Goal: Information Seeking & Learning: Learn about a topic

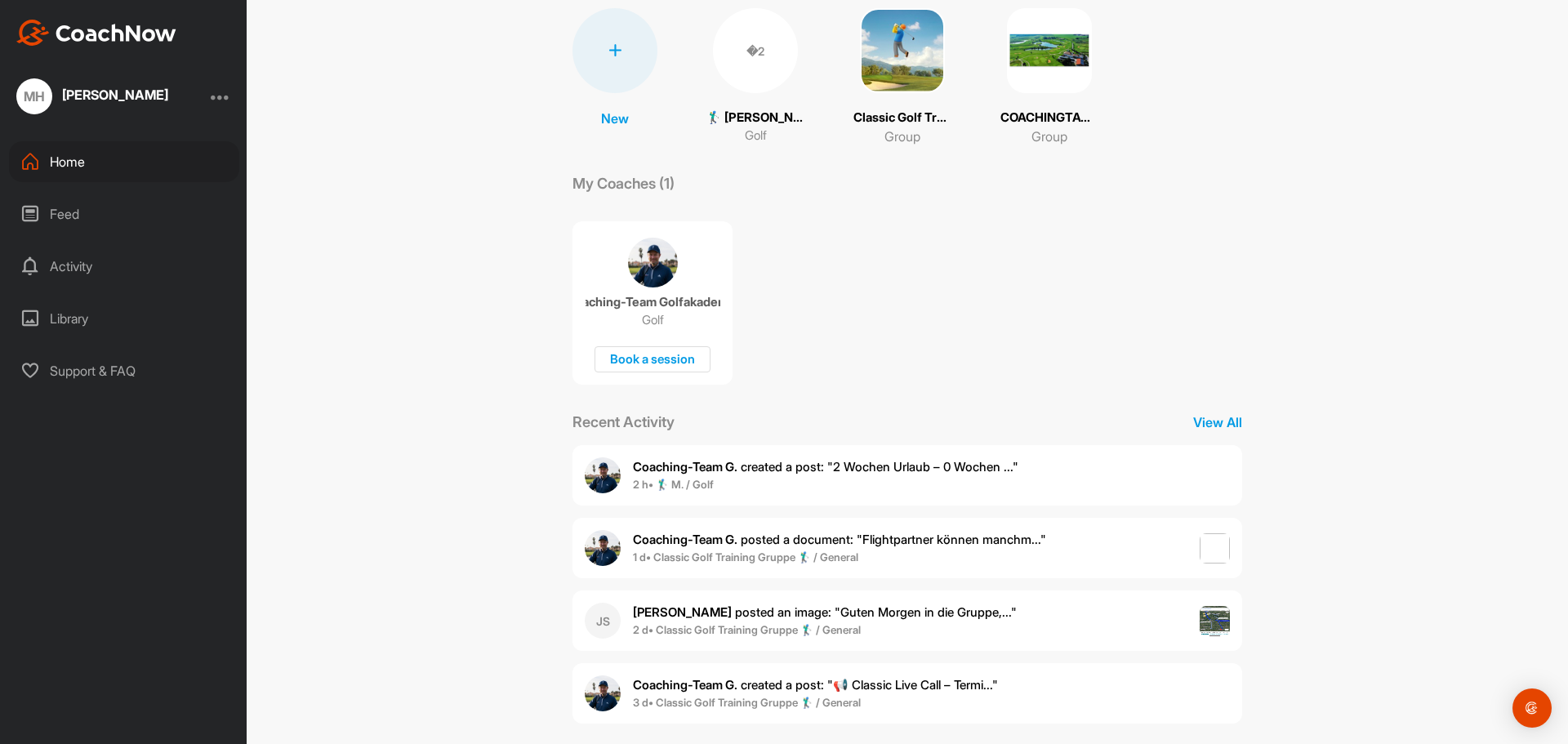
scroll to position [138, 0]
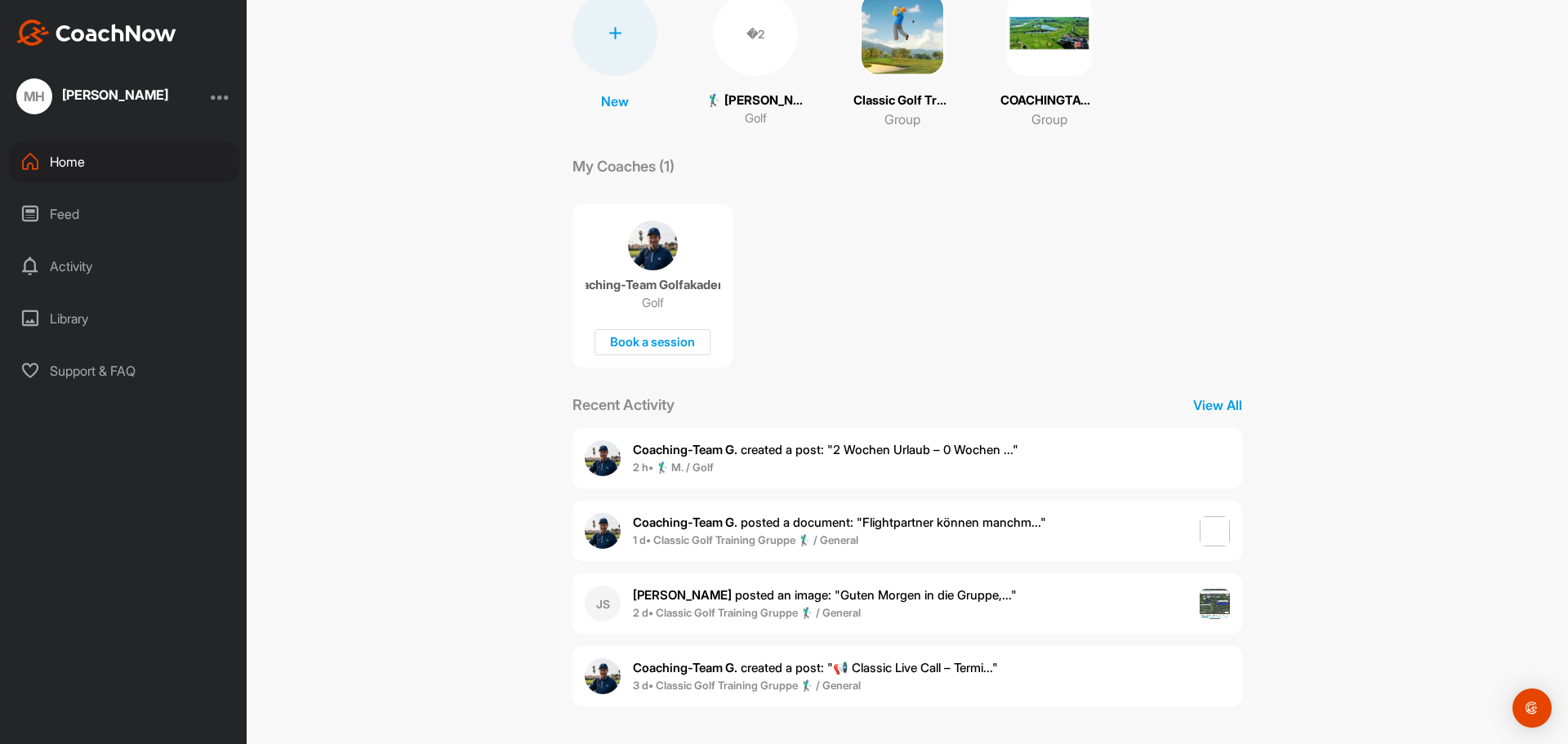
click at [907, 530] on span "Coaching-Team G. posted a document : " Flightpartner können manchm... "" at bounding box center [840, 523] width 413 height 15
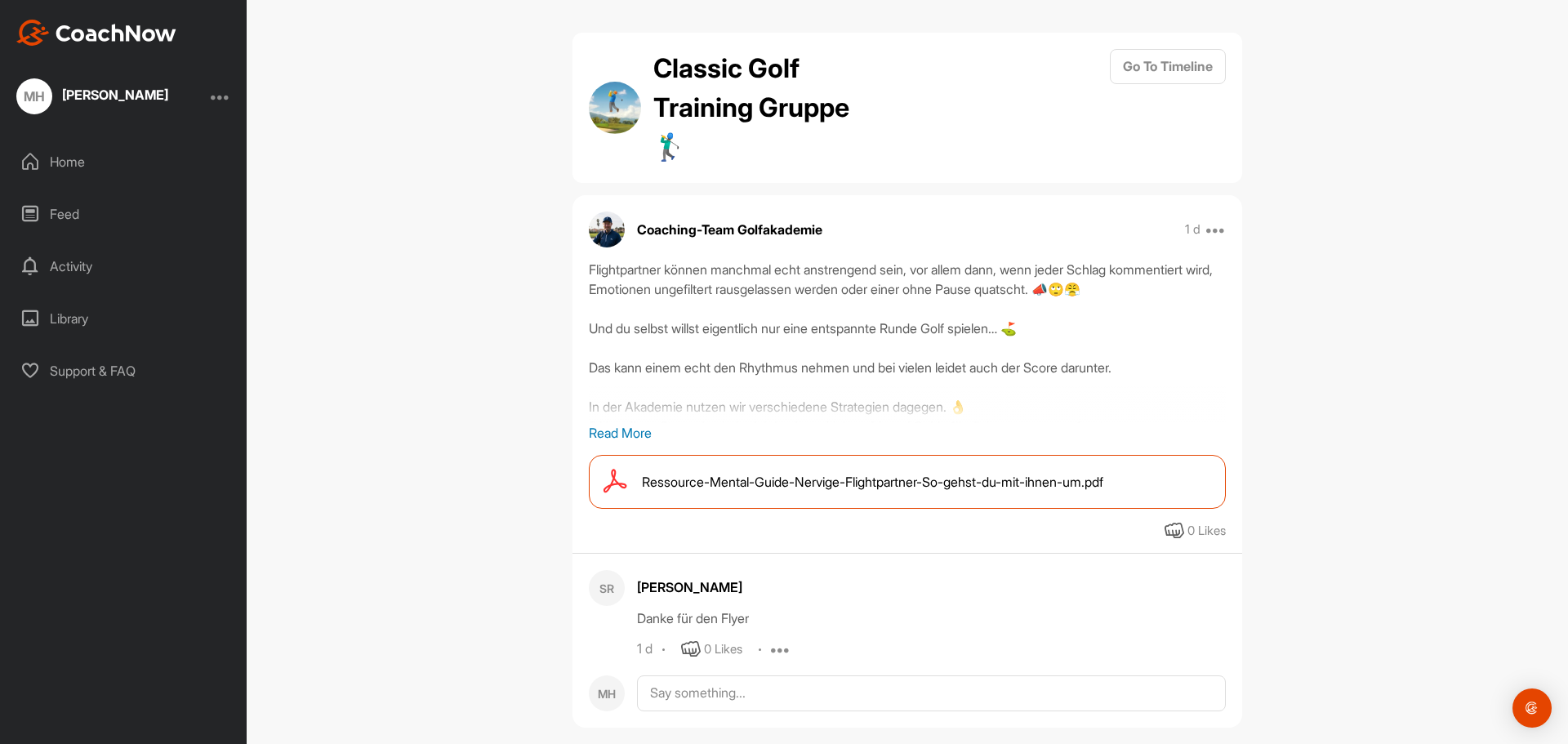
click at [950, 484] on span "Ressource-Mental-Guide-Nervige-Flightpartner-So-gehst-du-mit-ihnen-um.pdf" at bounding box center [872, 482] width 461 height 19
click at [69, 163] on div "Home" at bounding box center [124, 161] width 231 height 41
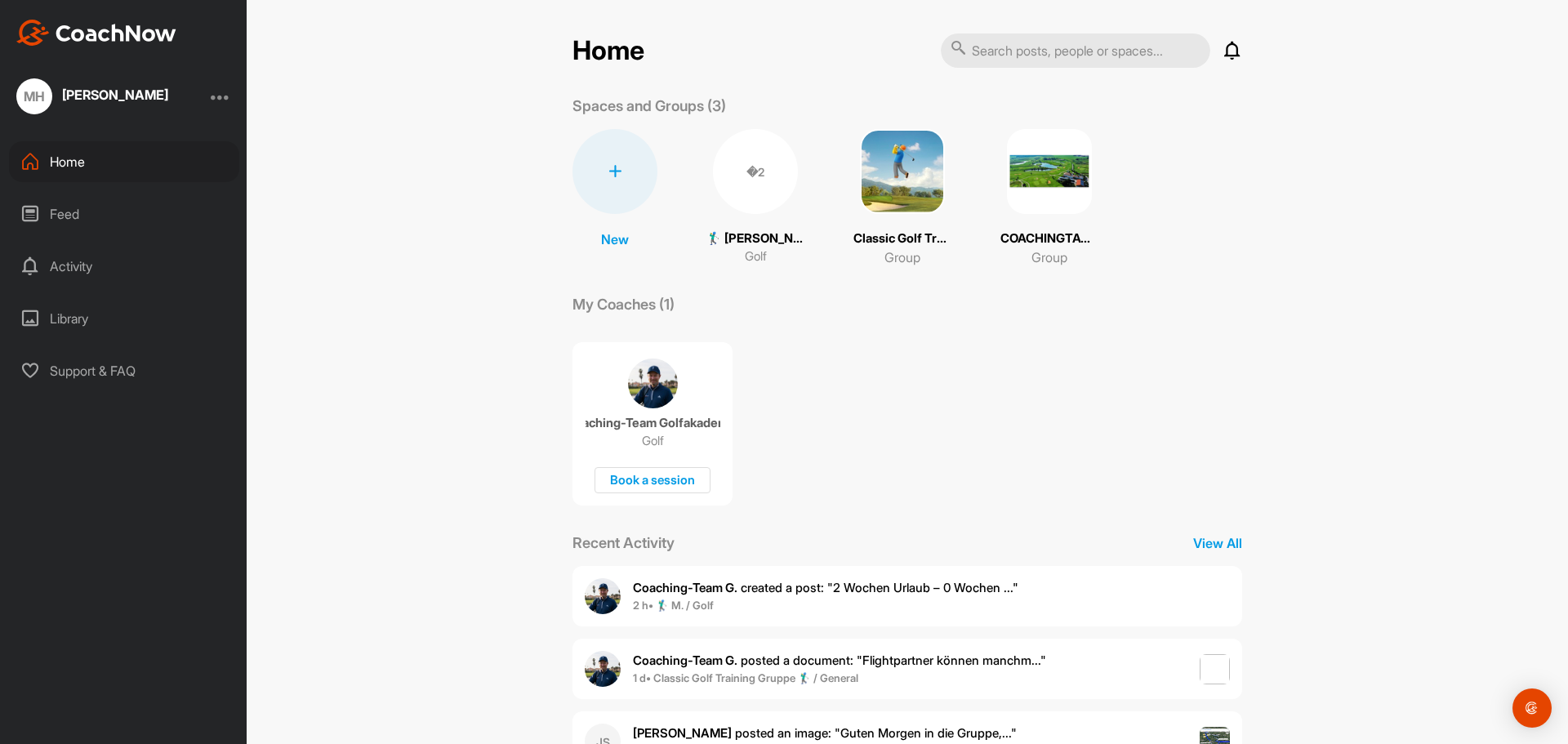
scroll to position [138, 0]
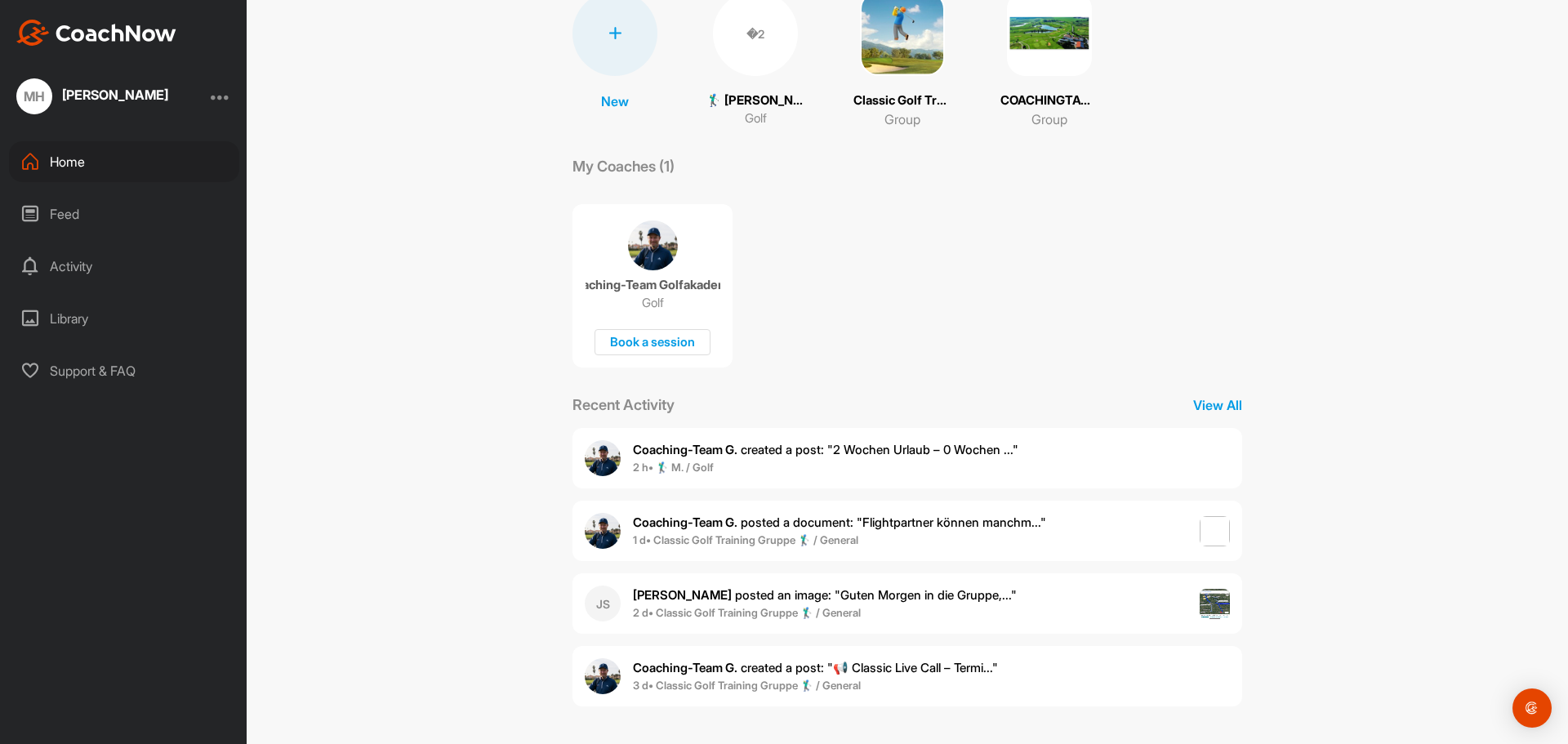
click at [1201, 415] on div "Recent Activity View All" at bounding box center [907, 405] width 670 height 22
click at [686, 340] on div "Book a session" at bounding box center [652, 343] width 116 height 27
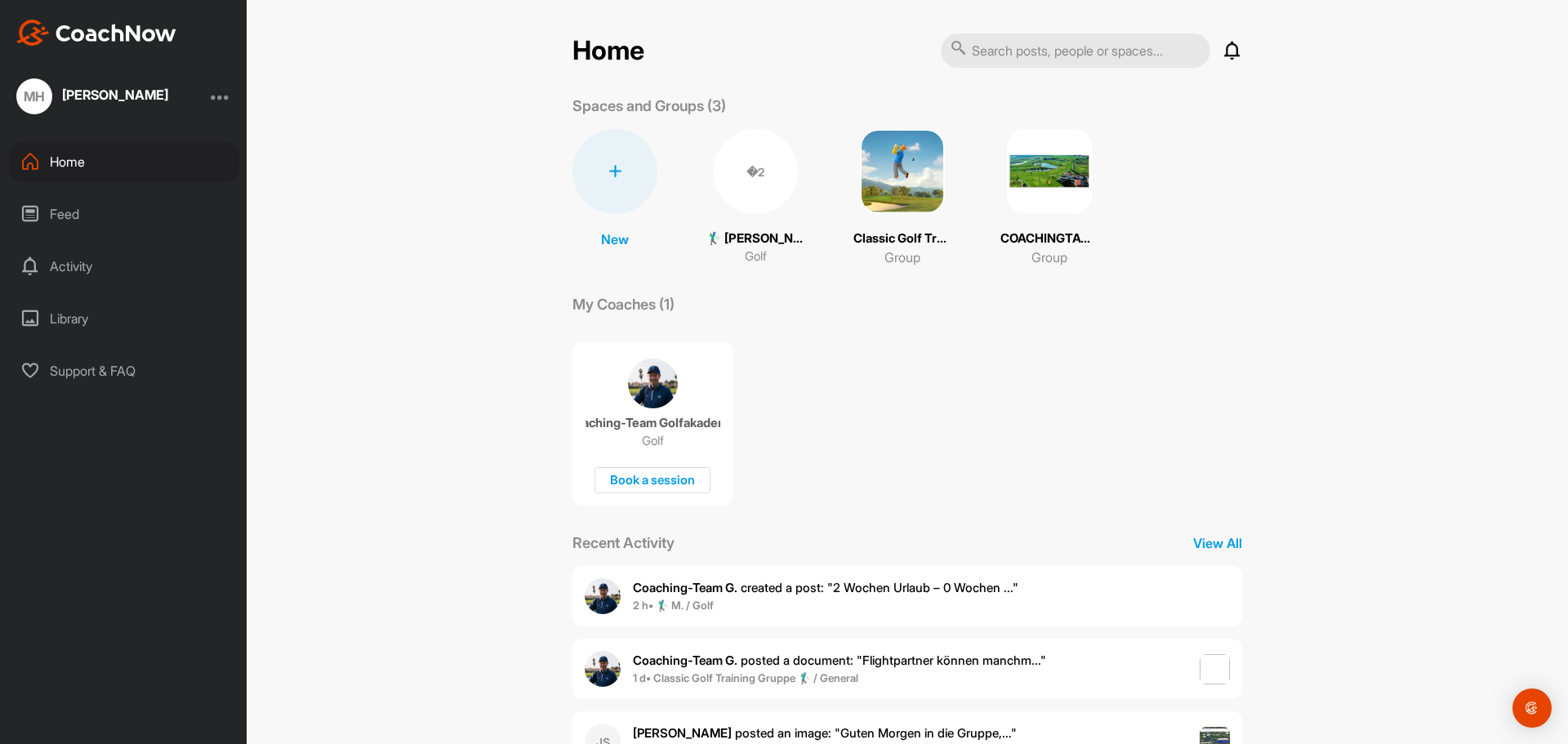
scroll to position [138, 0]
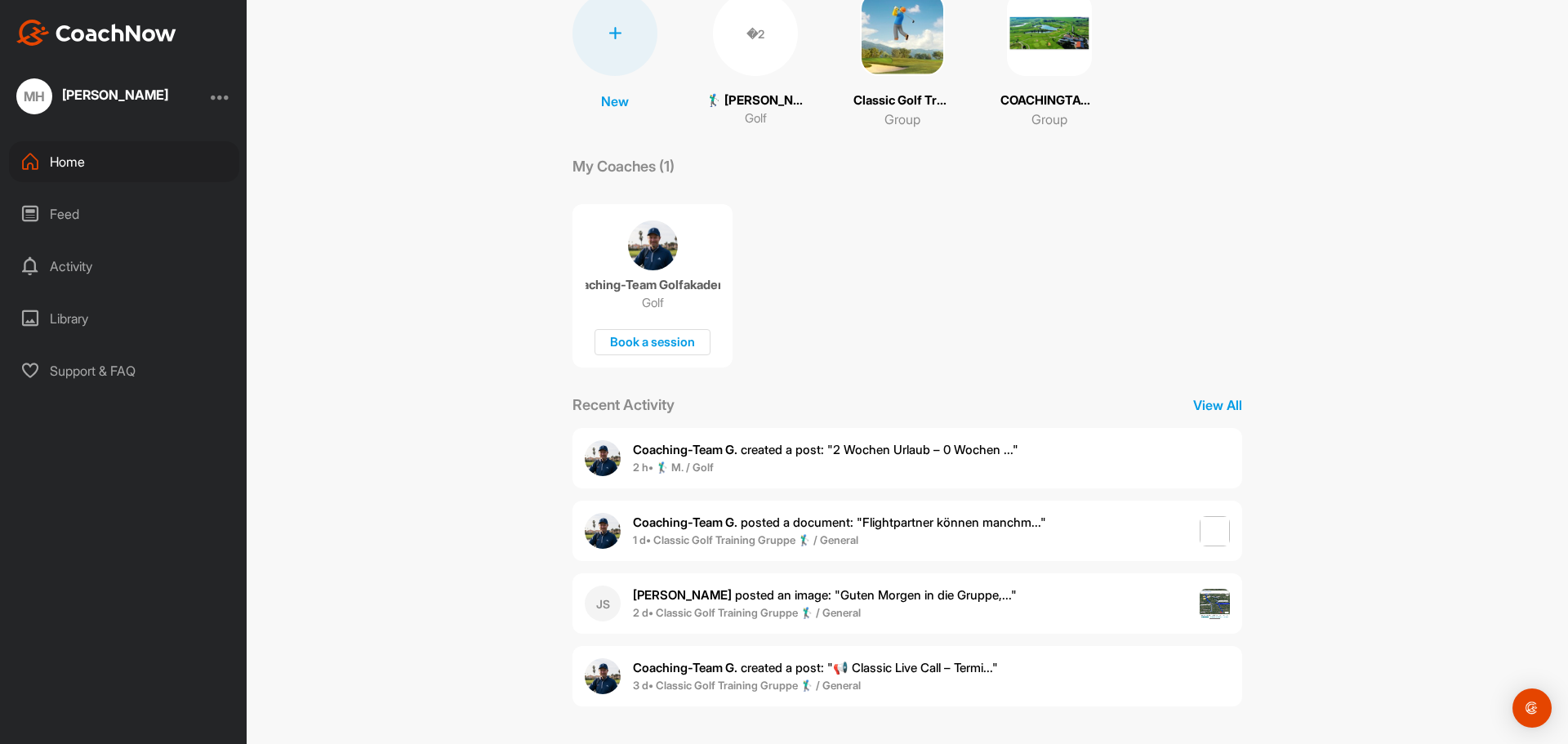
click at [86, 317] on div "Library" at bounding box center [124, 318] width 231 height 41
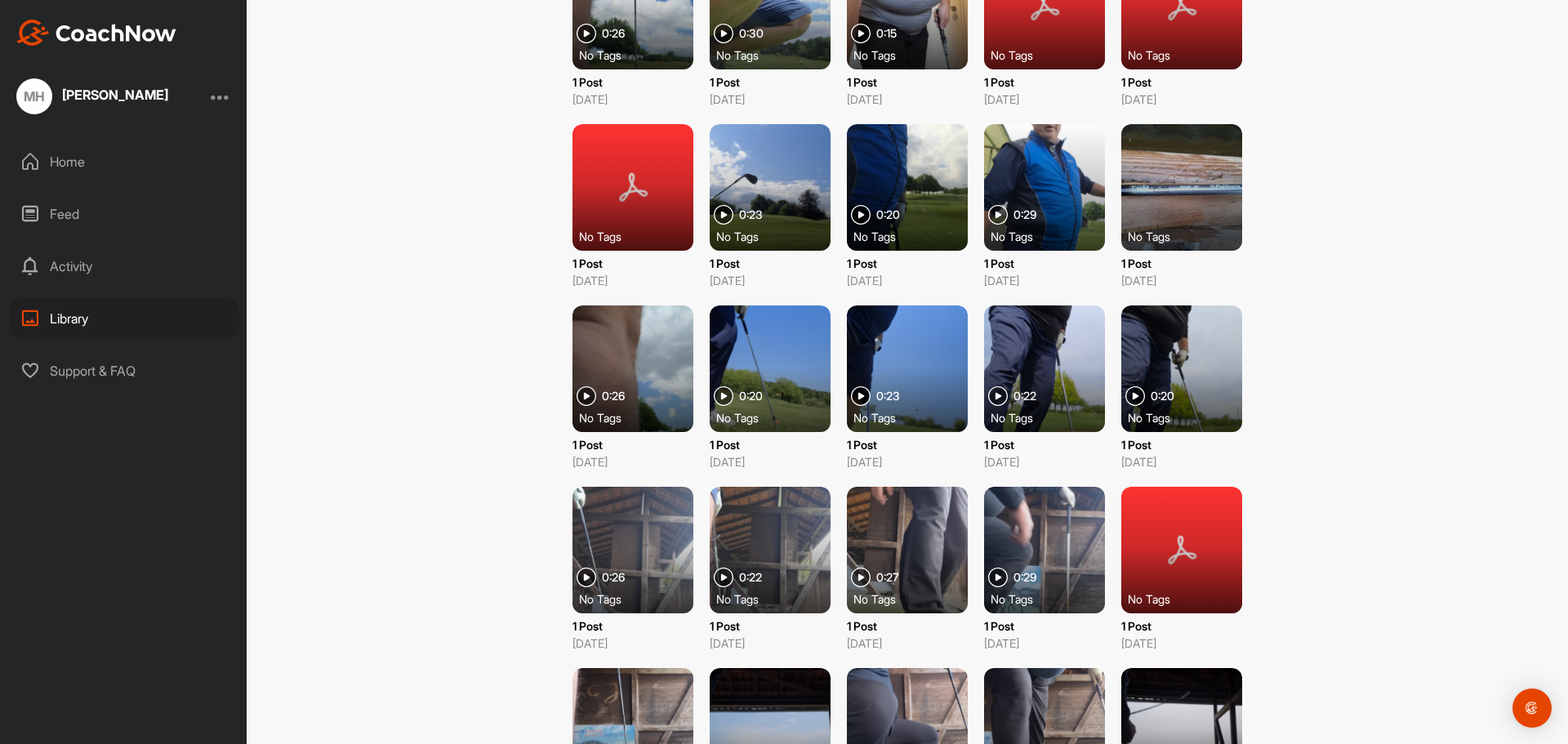
scroll to position [853, 0]
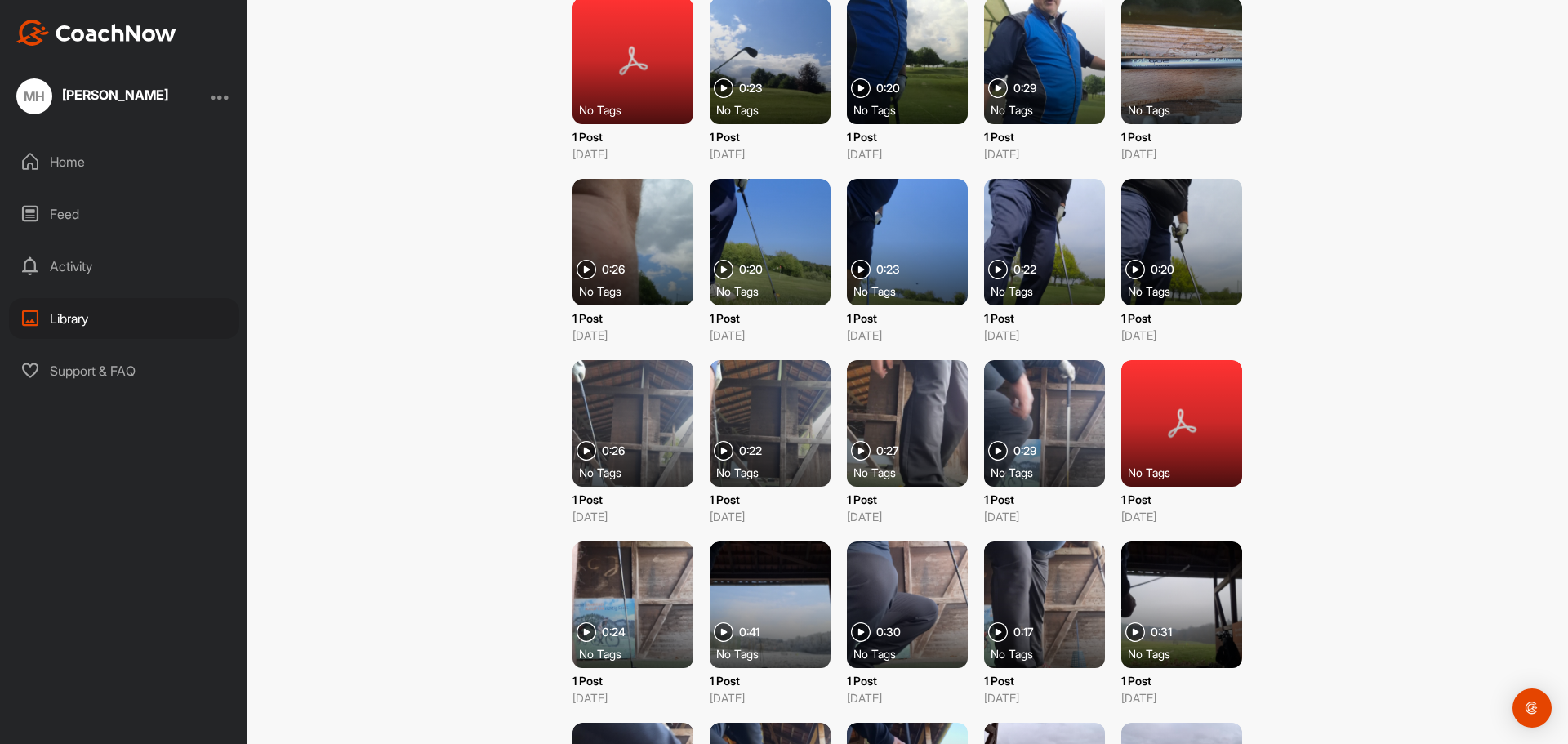
click at [60, 266] on div "Activity" at bounding box center [124, 266] width 231 height 41
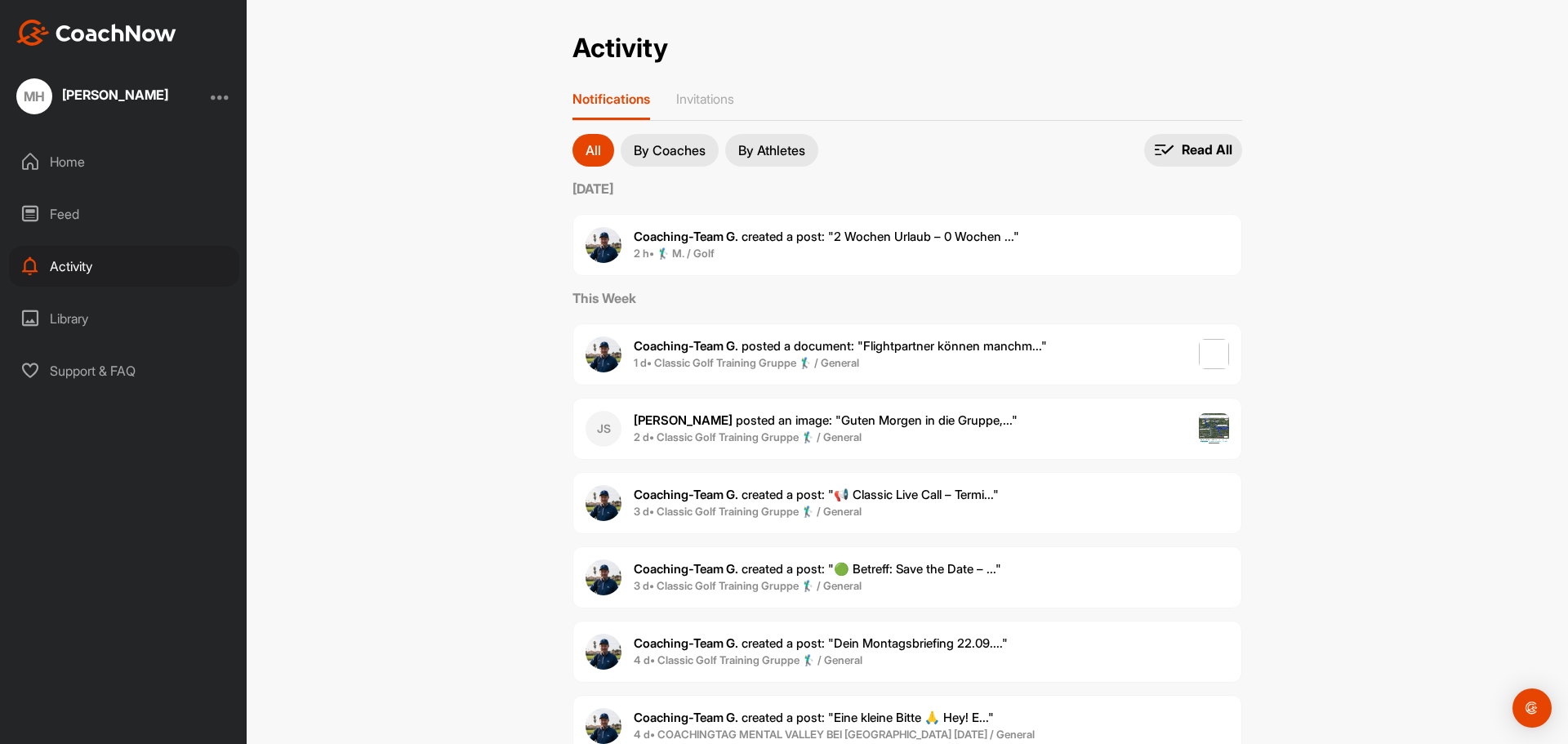
click at [62, 215] on div "Feed" at bounding box center [124, 213] width 231 height 41
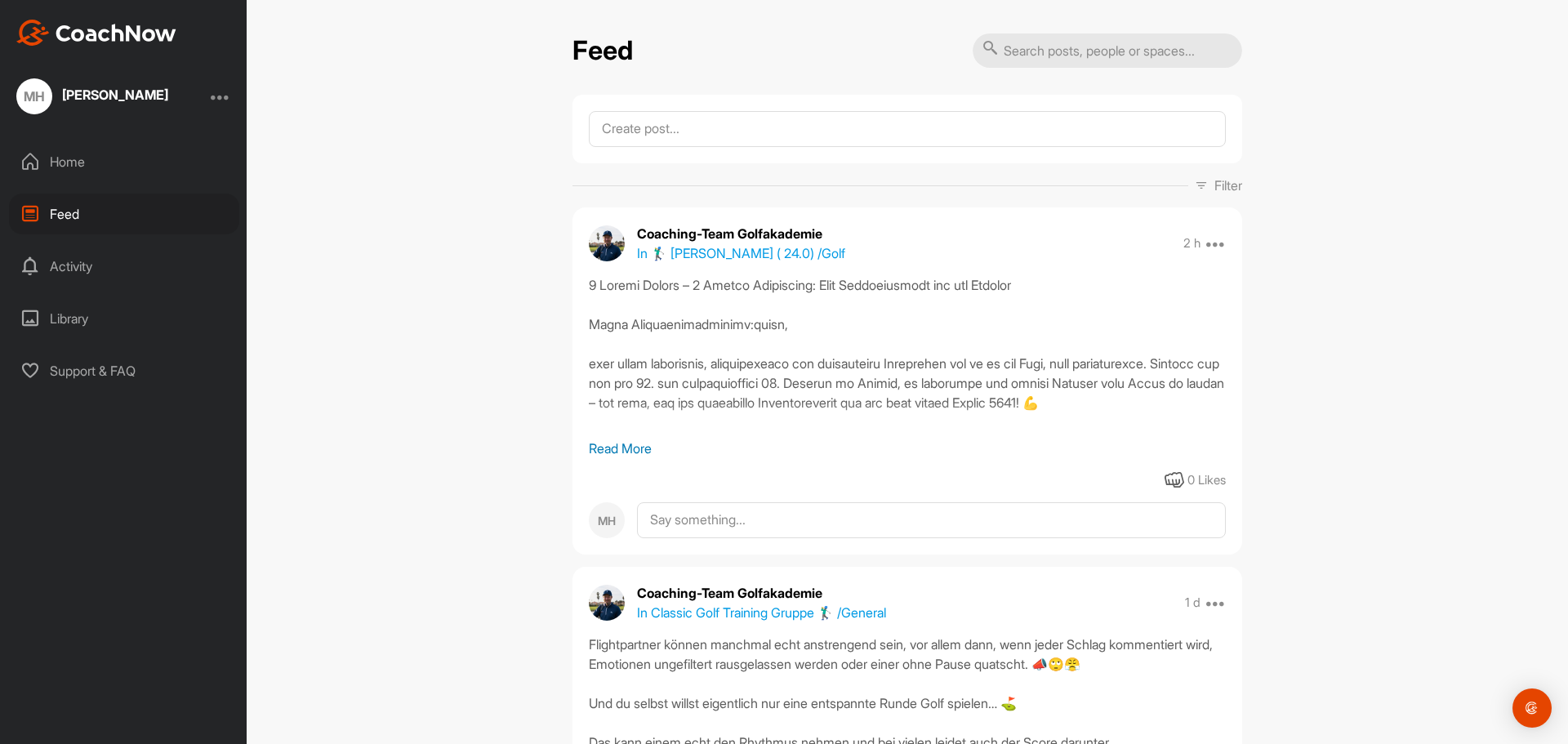
click at [54, 161] on div "Home" at bounding box center [124, 161] width 231 height 41
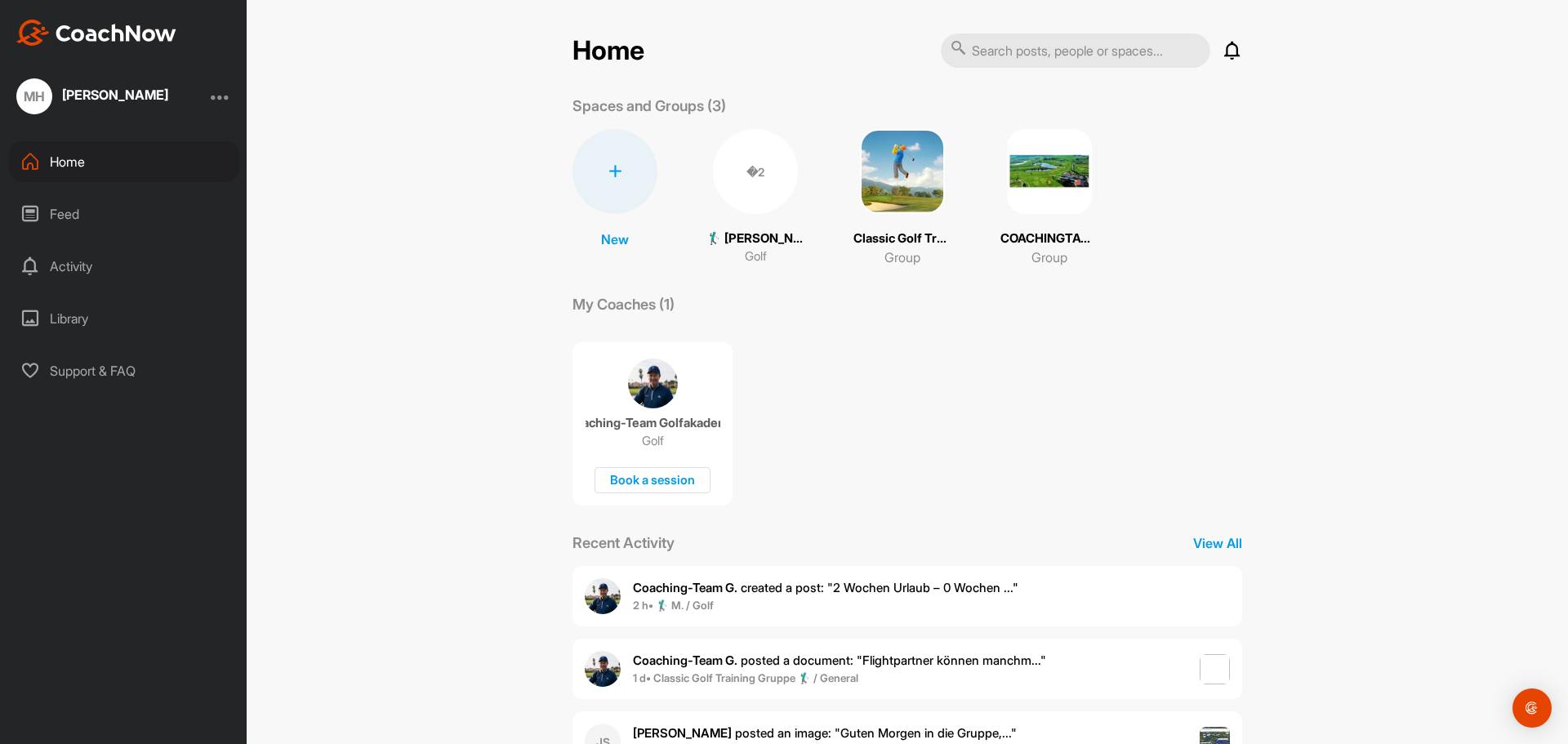
click at [1055, 167] on img at bounding box center [1049, 171] width 85 height 85
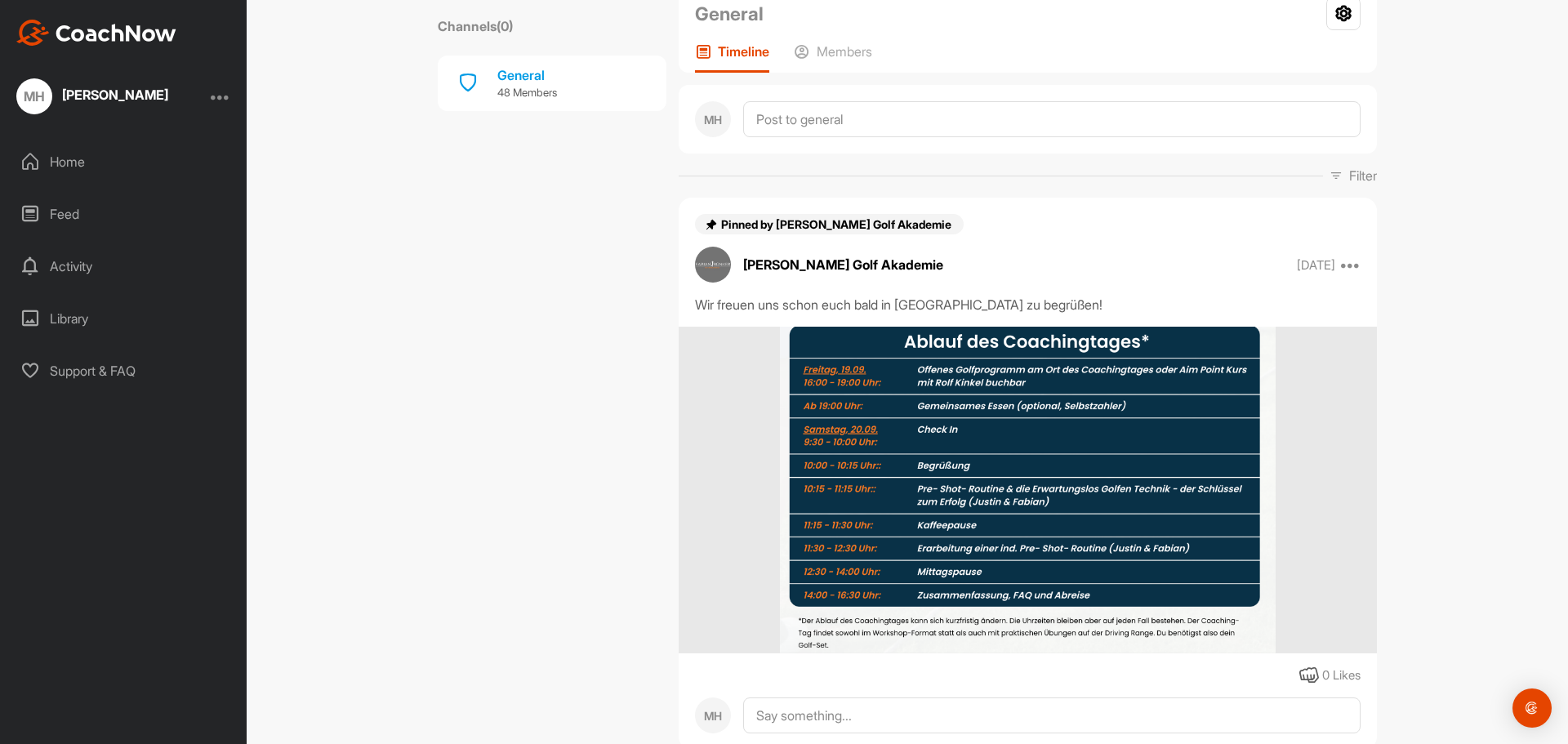
scroll to position [25, 0]
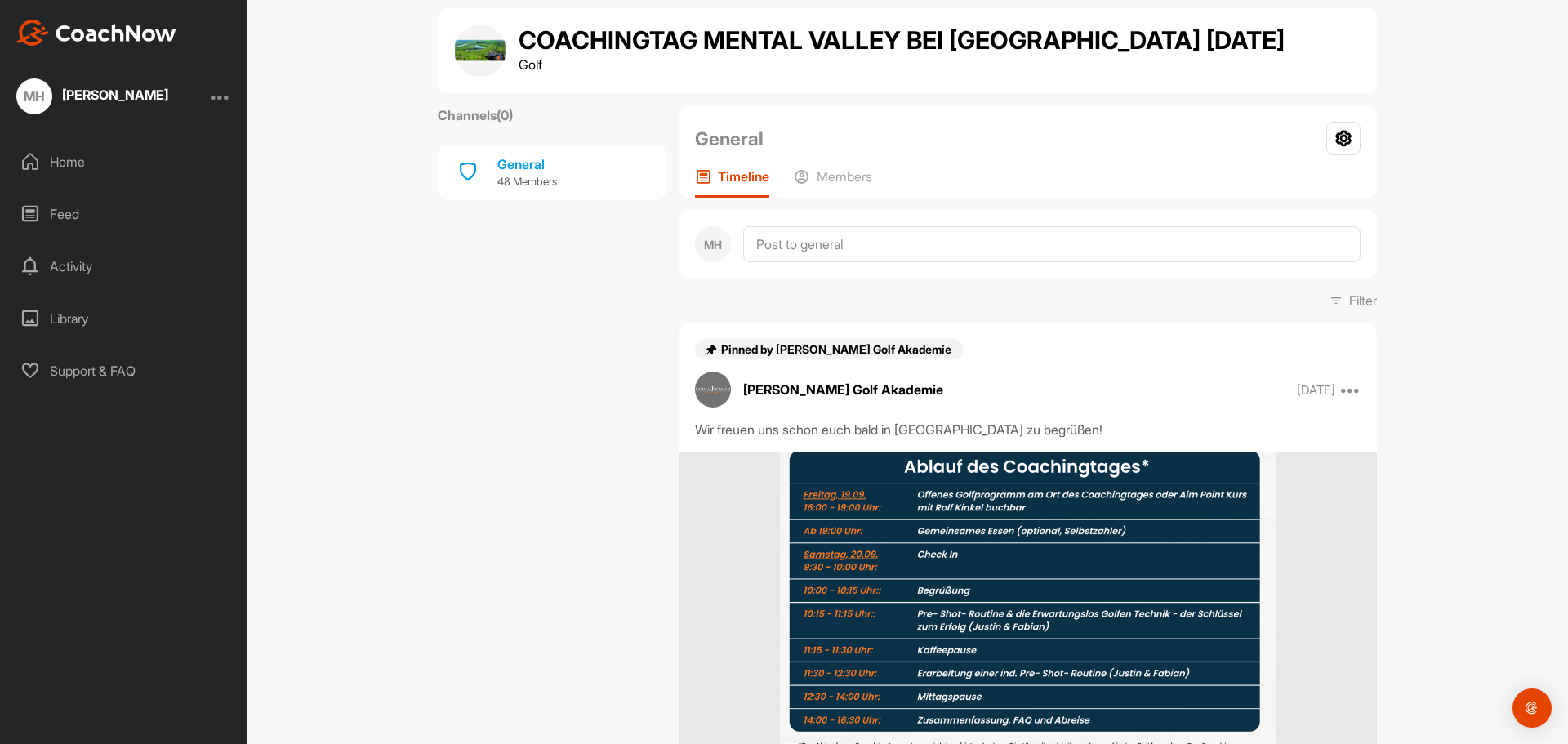
click at [37, 156] on icon at bounding box center [30, 161] width 19 height 19
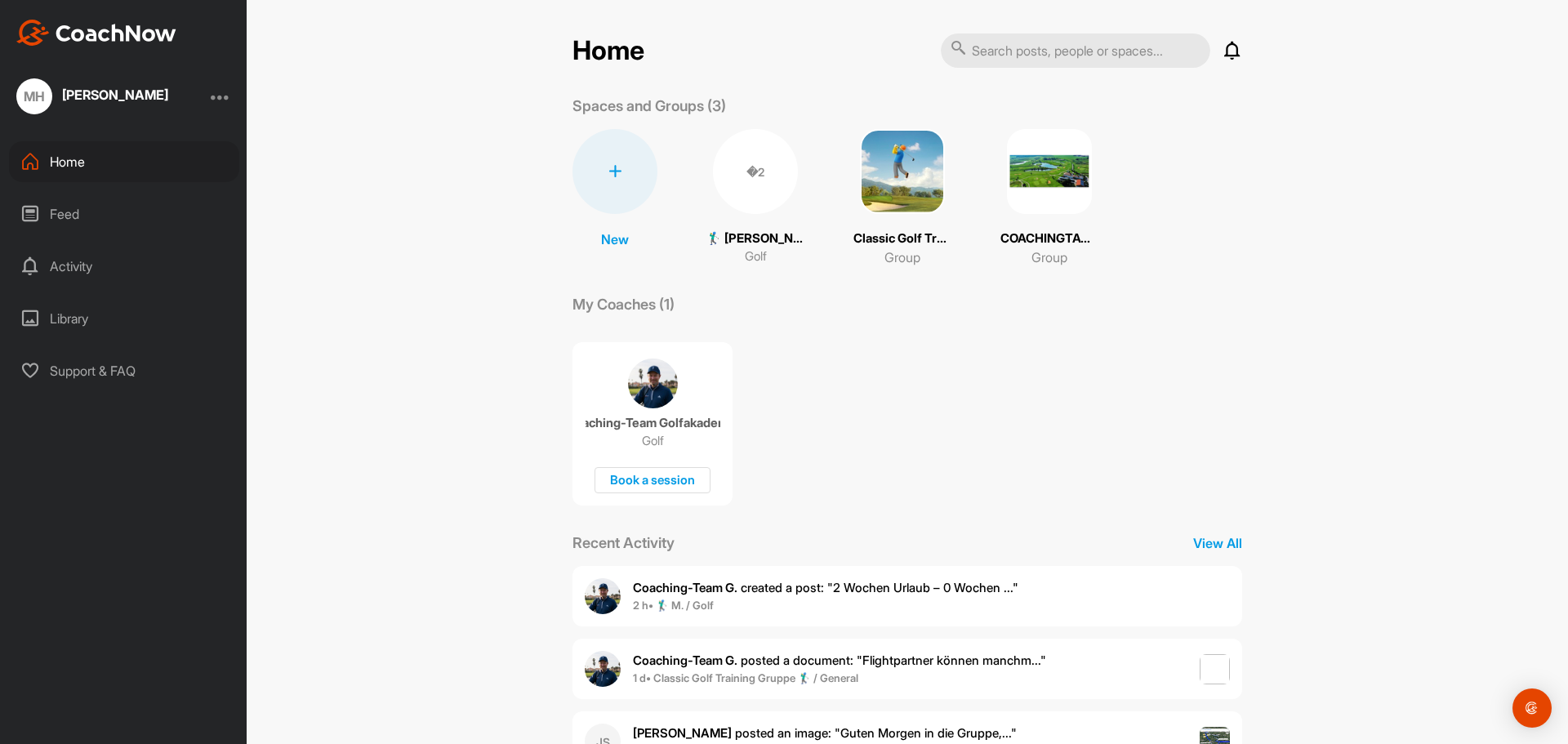
click at [875, 232] on p "Classic Golf Training Gruppe 🏌️‍♂️" at bounding box center [902, 239] width 98 height 19
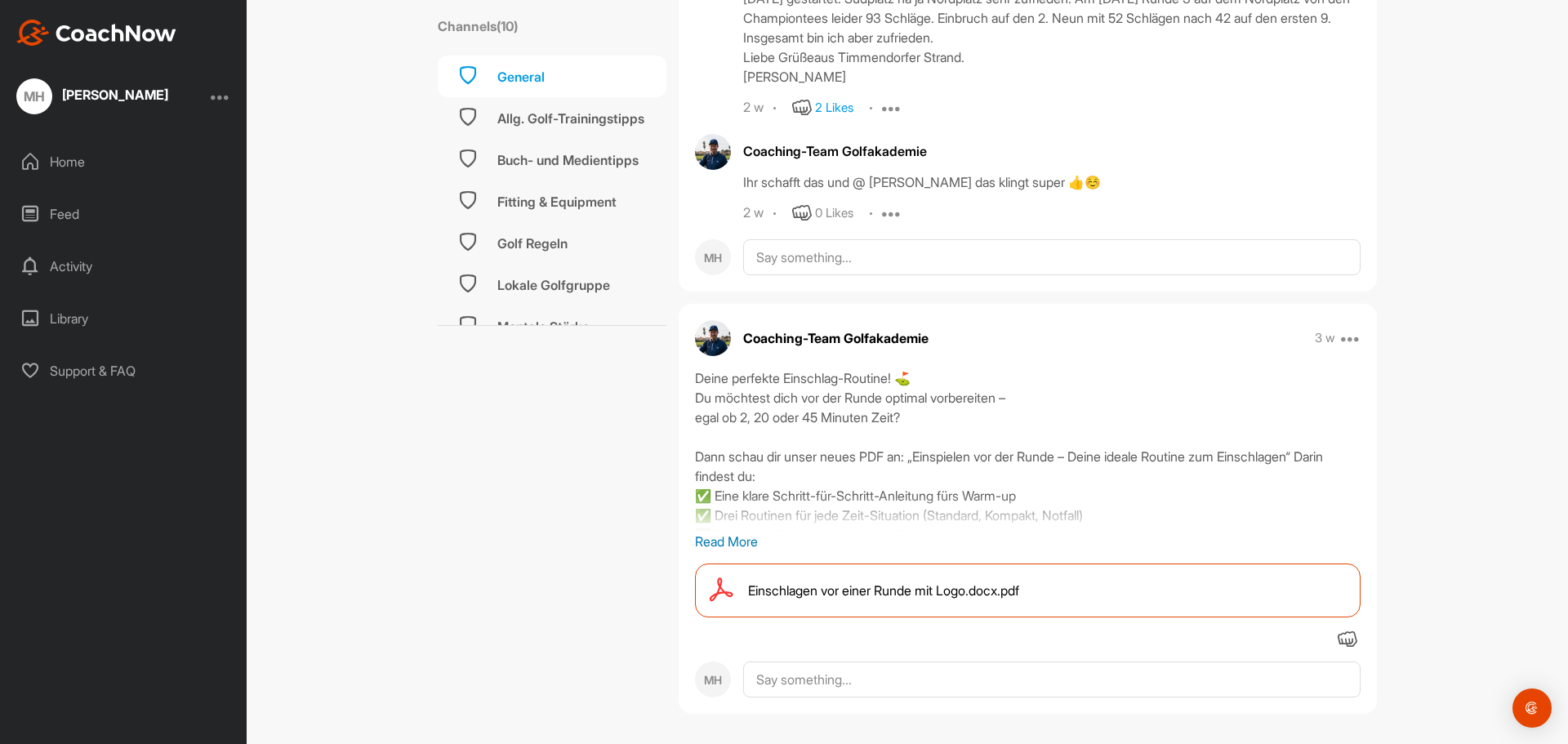
scroll to position [9024, 0]
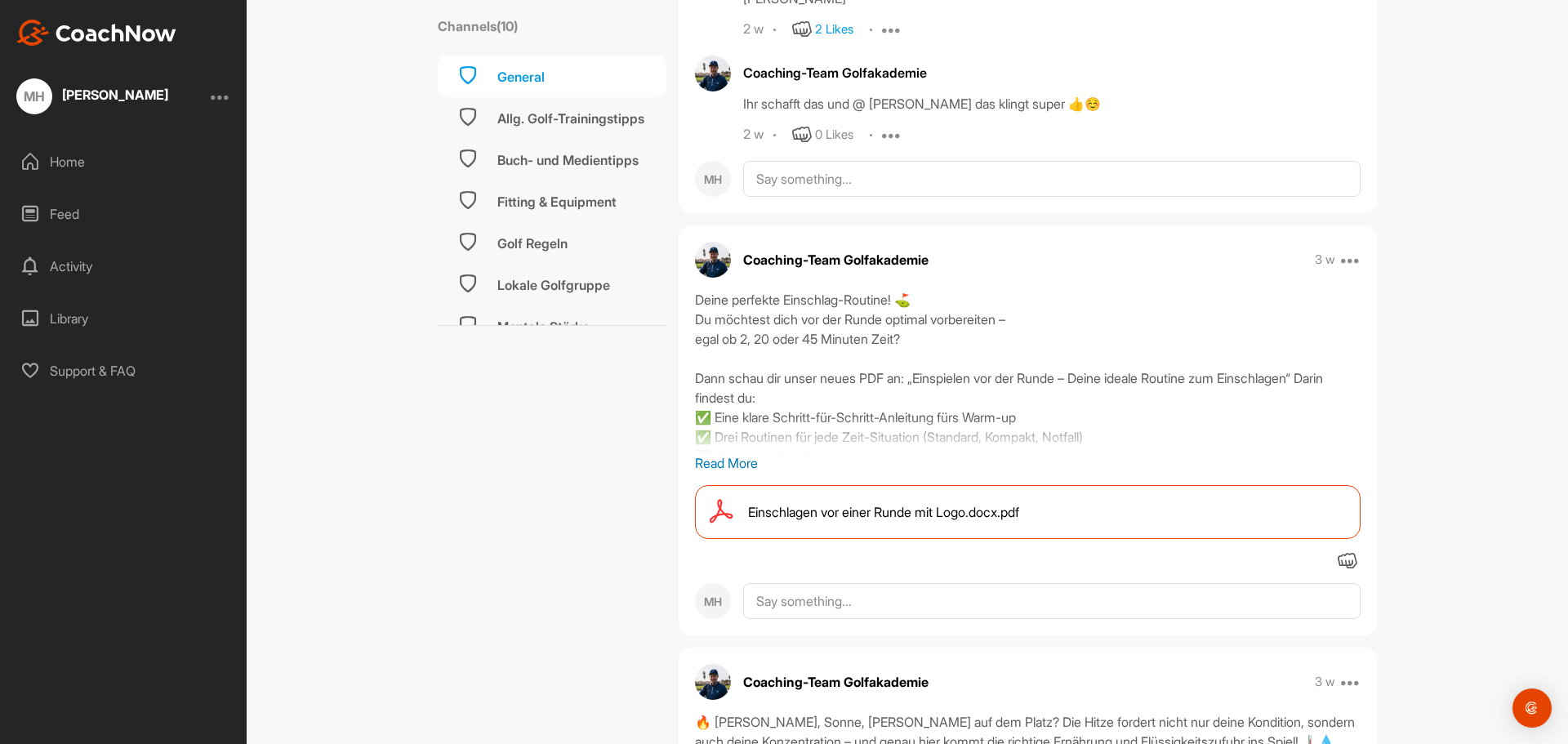
click at [980, 522] on span "Einschlagen vor einer Runde mit Logo.docx.pdf" at bounding box center [884, 512] width 271 height 19
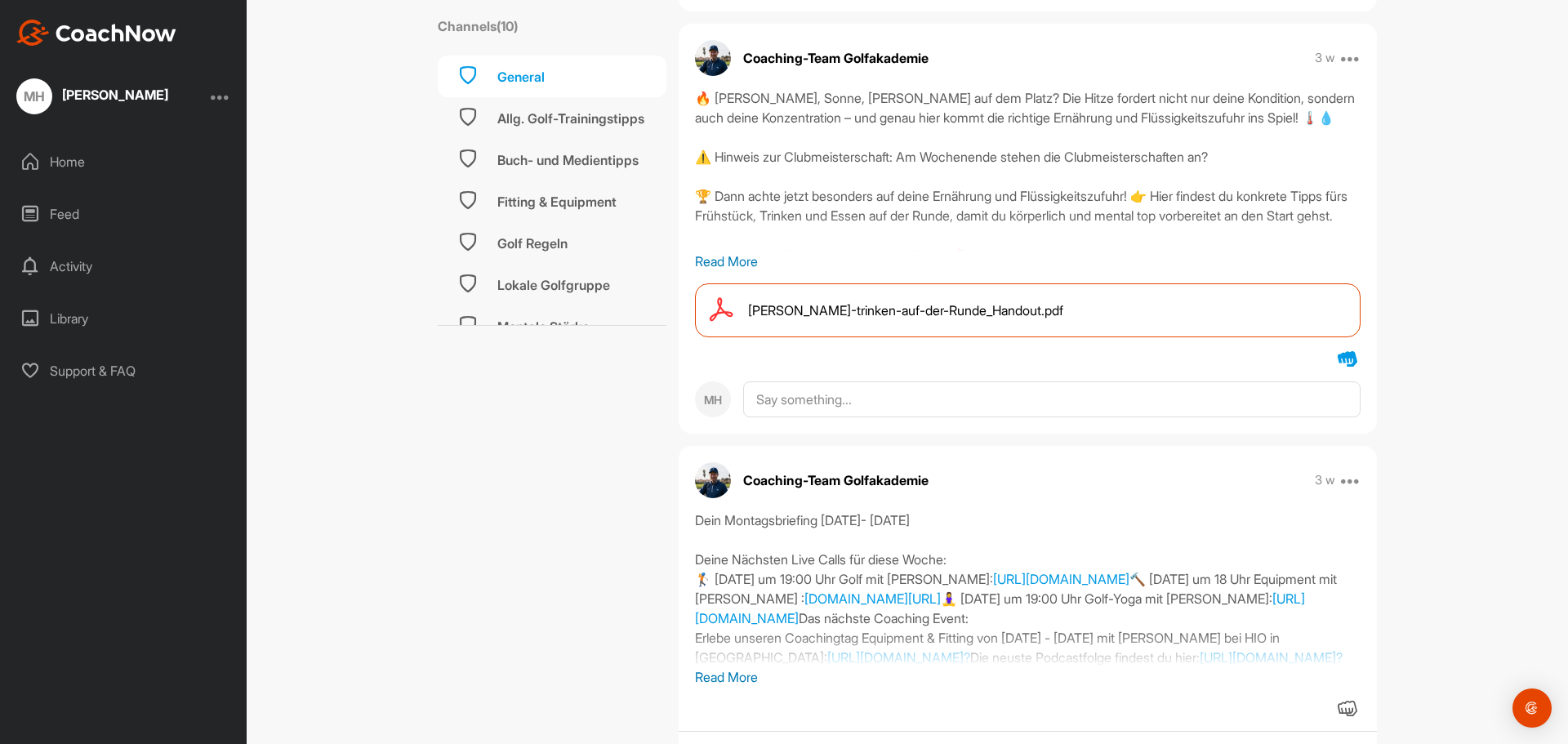
scroll to position [9798, 0]
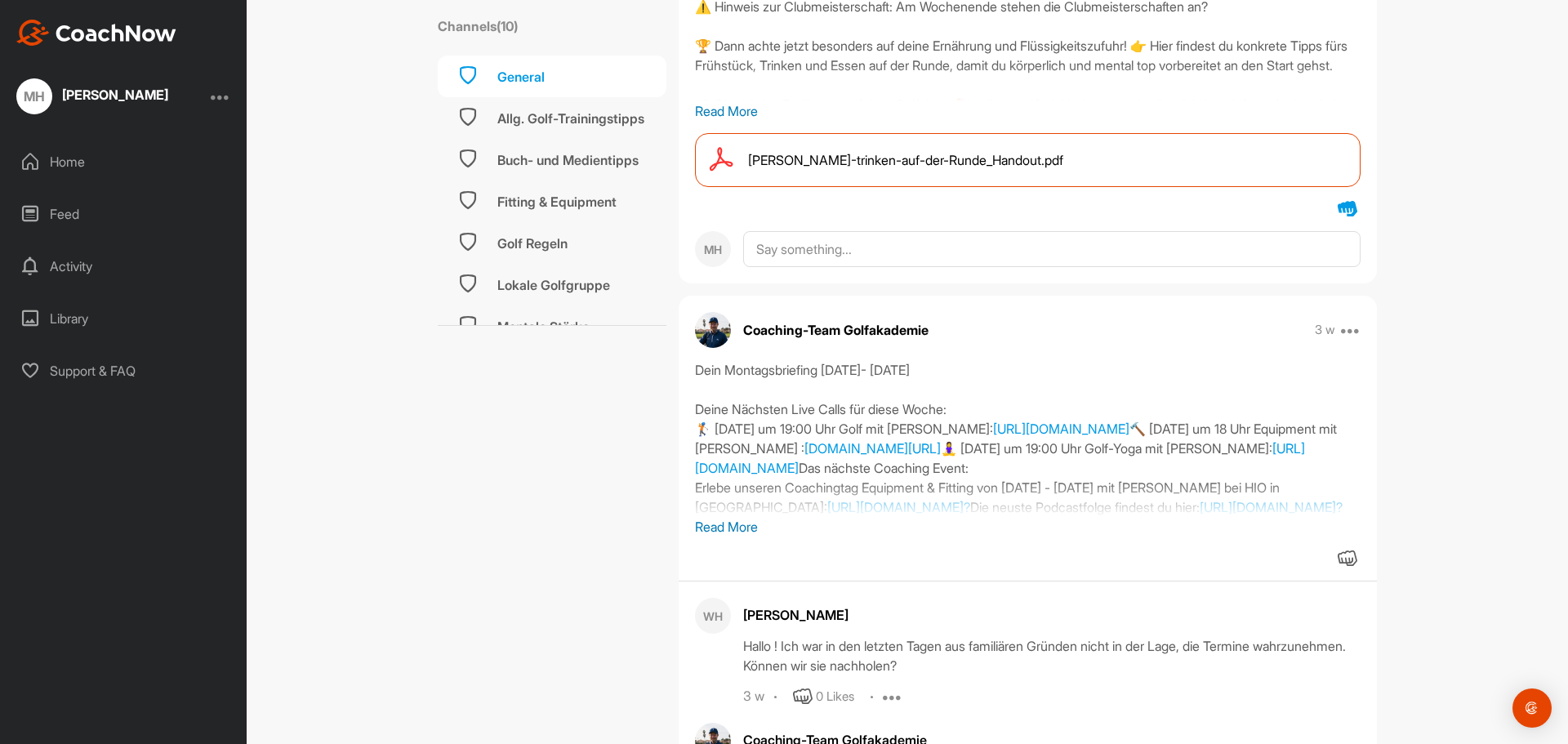
click at [1046, 170] on span "[PERSON_NAME]-trinken-auf-der-Runde_Handout.pdf" at bounding box center [906, 160] width 315 height 19
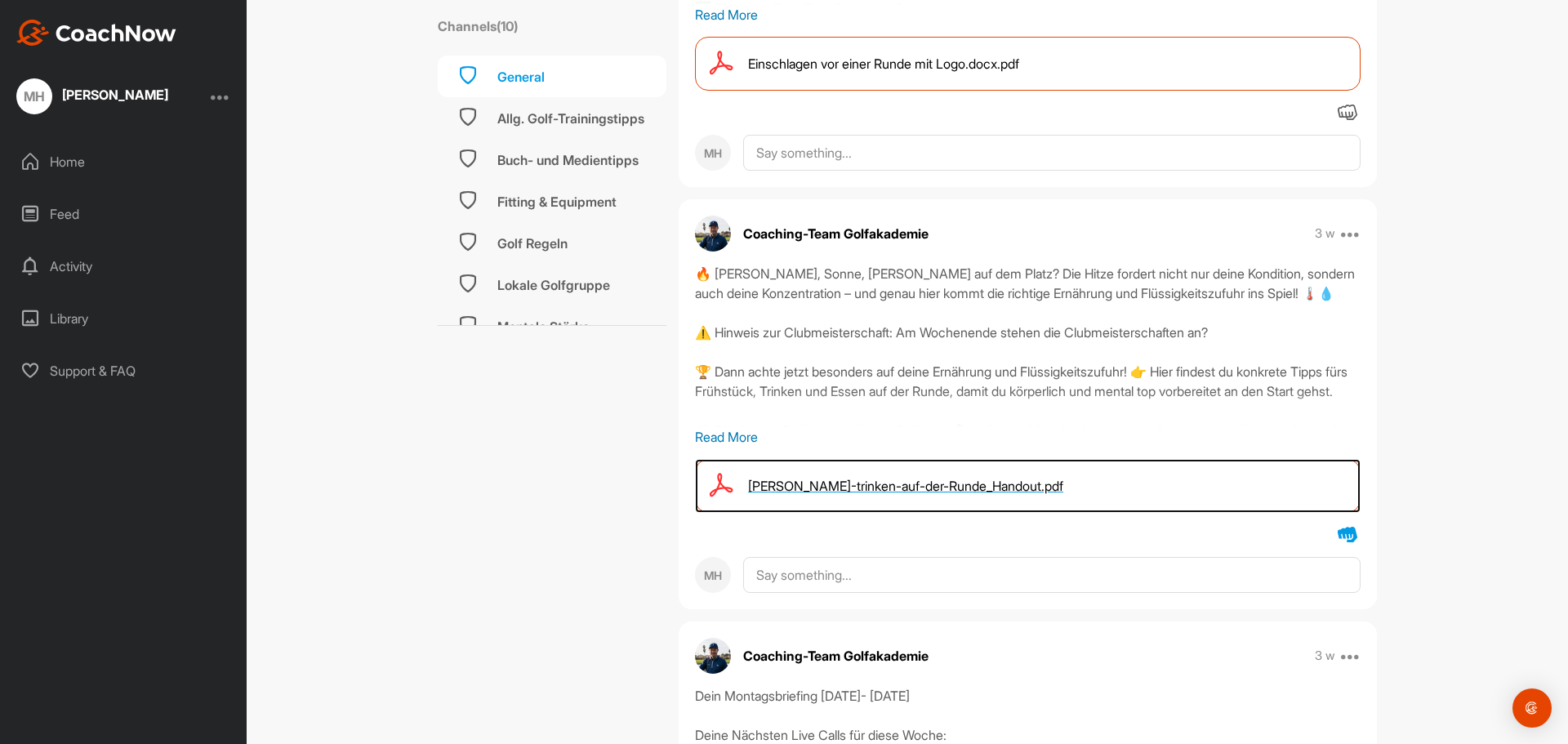
scroll to position [9438, 0]
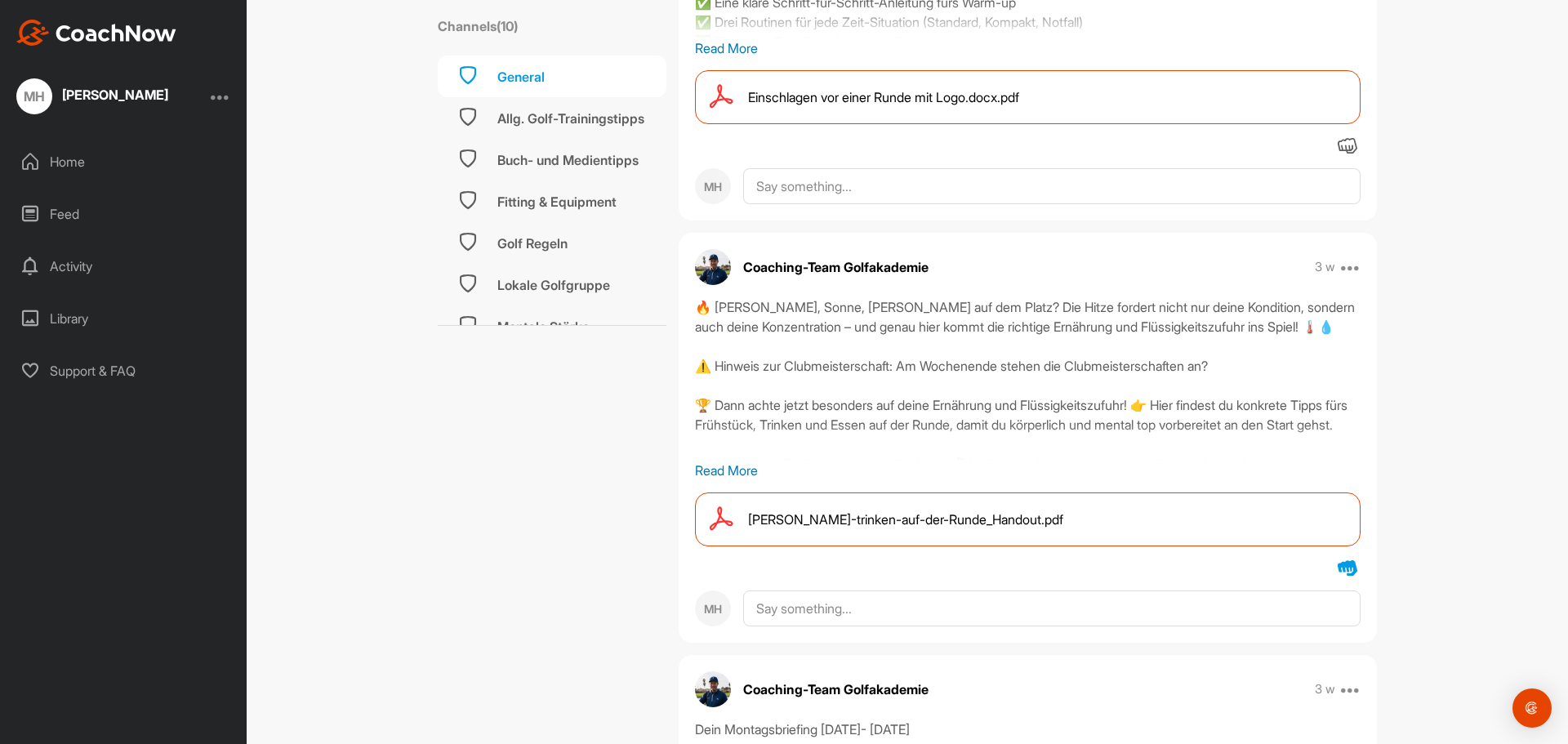
click at [994, 107] on span "Einschlagen vor einer Runde mit Logo.docx.pdf" at bounding box center [884, 97] width 271 height 19
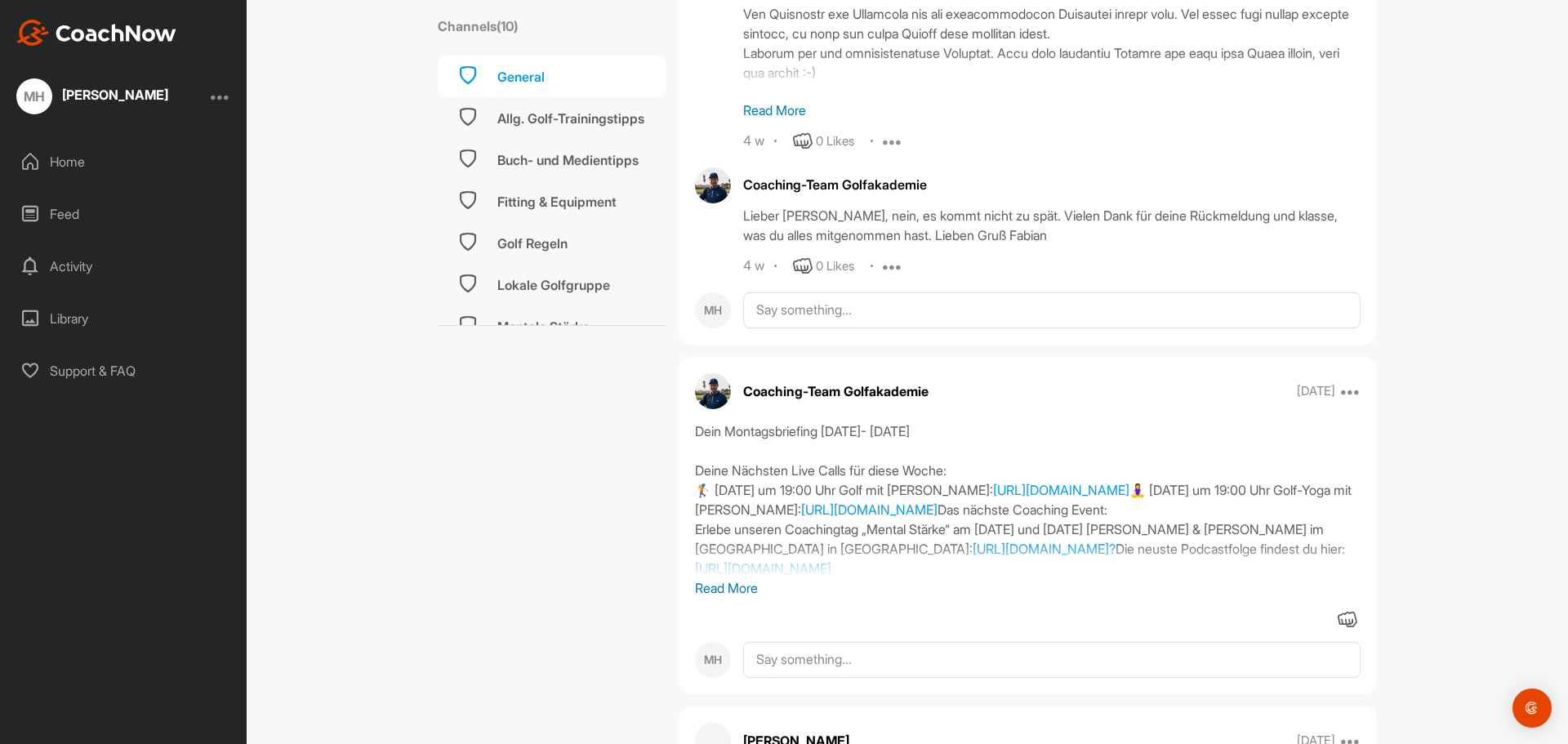
scroll to position [13753, 0]
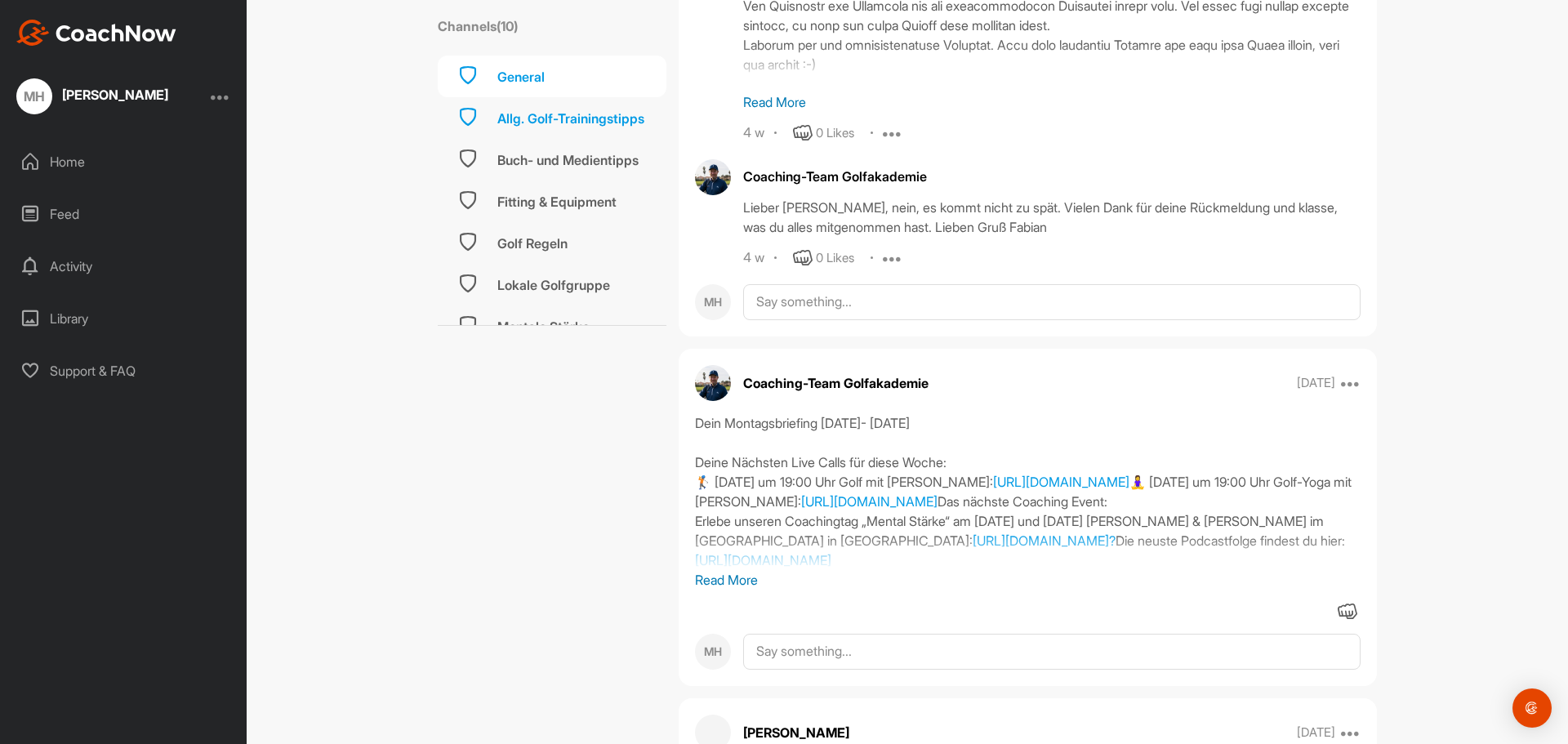
click at [593, 117] on div "Allg. Golf-Trainingstipps" at bounding box center [571, 118] width 147 height 19
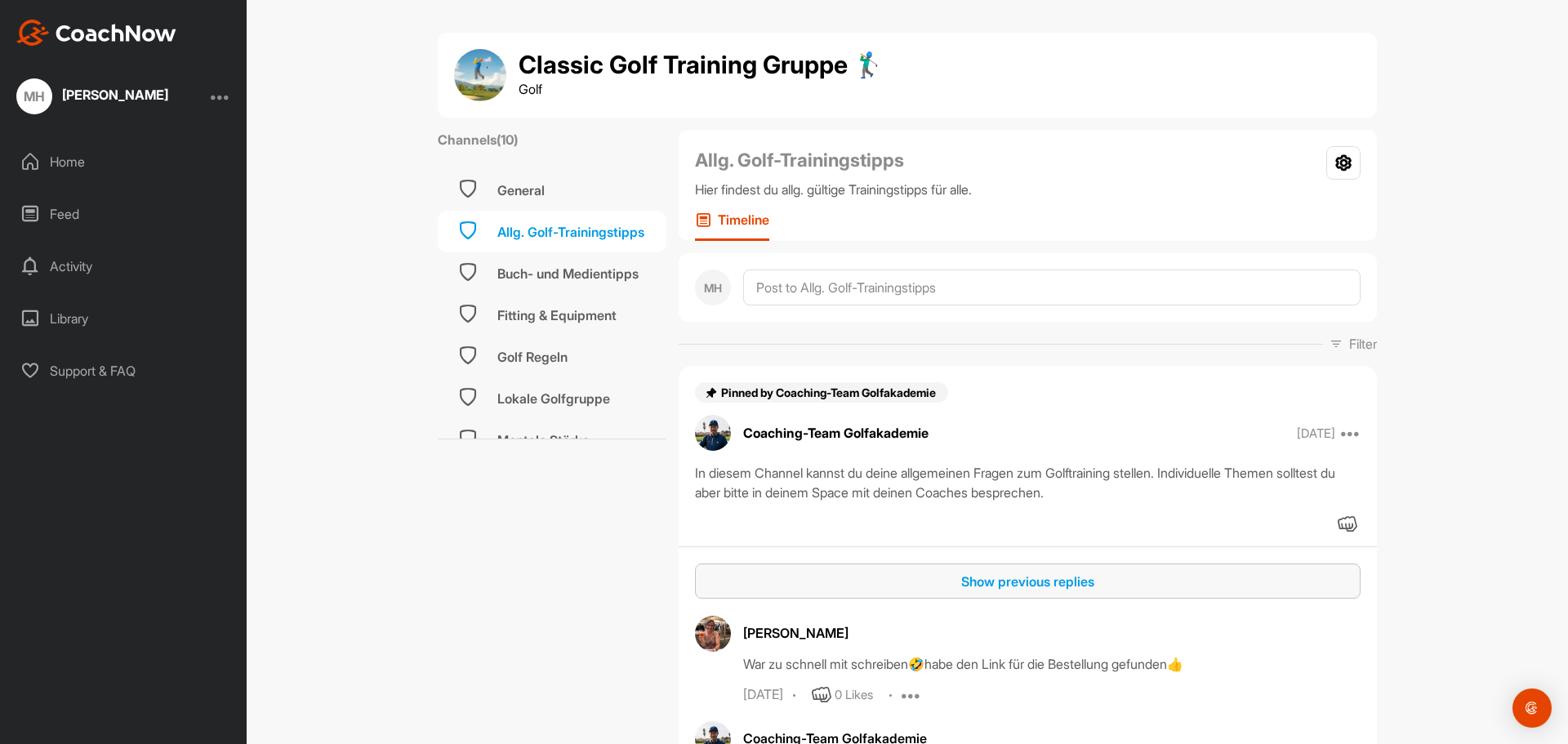
click at [1043, 586] on div "Show previous replies" at bounding box center [1028, 582] width 640 height 19
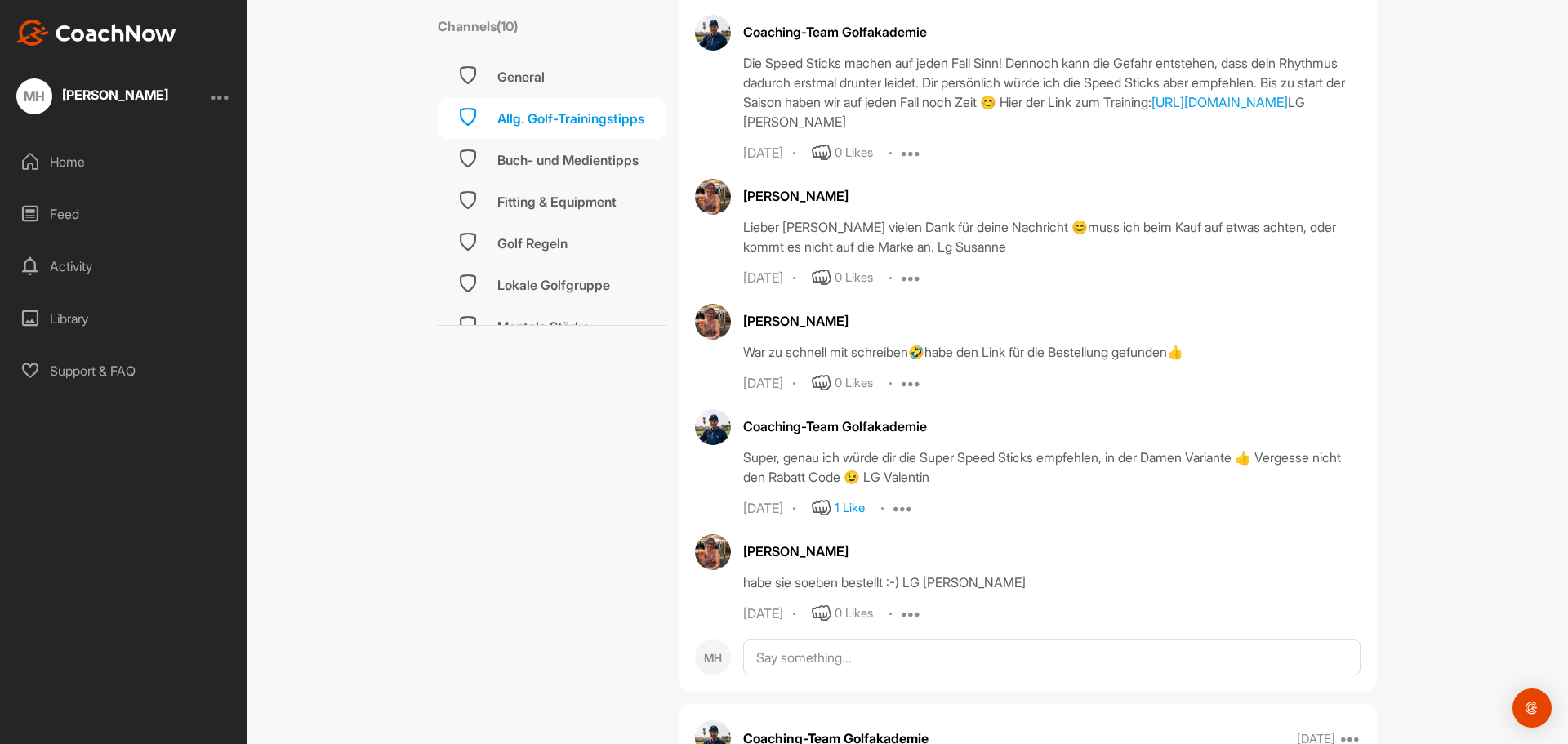
scroll to position [705, 0]
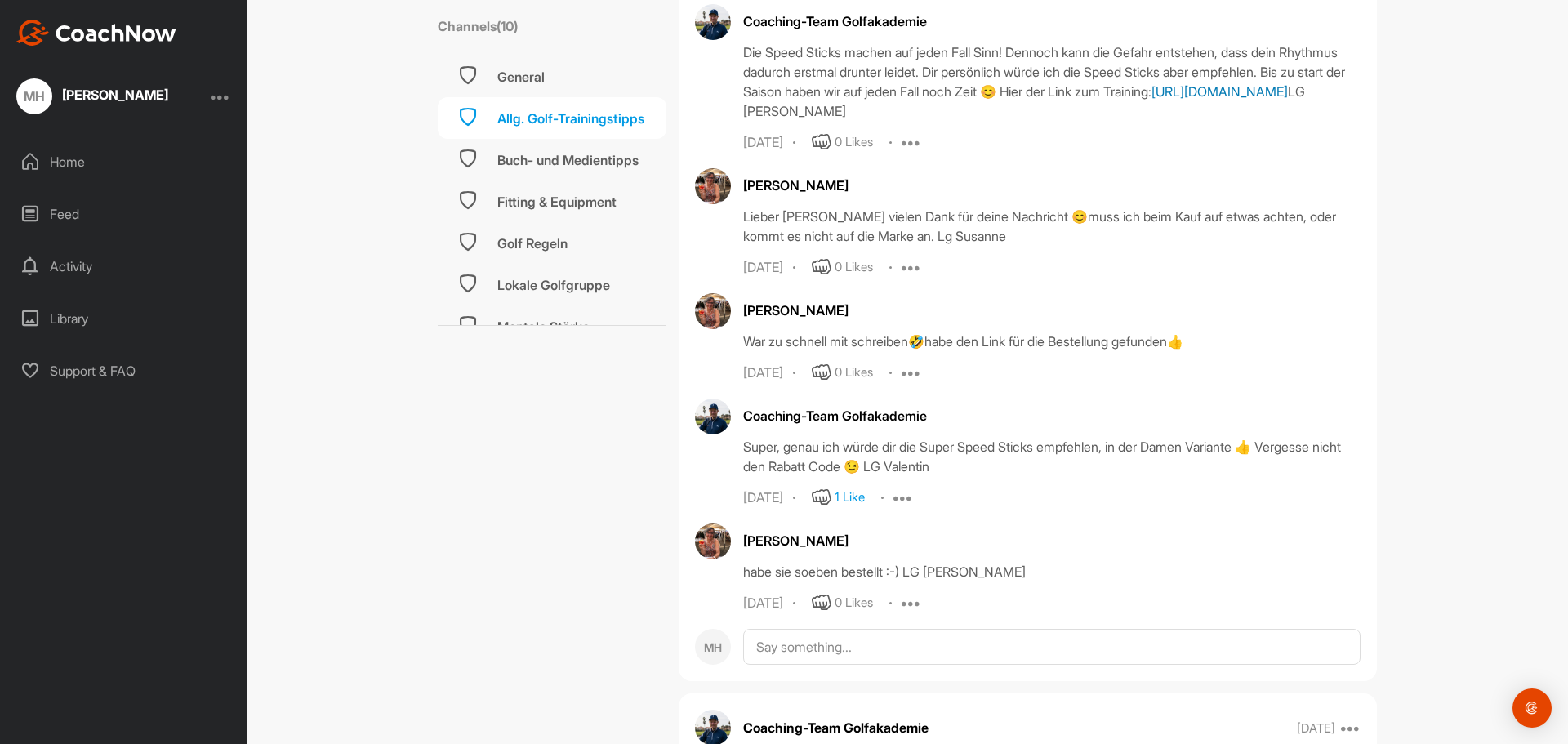
click at [1170, 100] on link "[URL][DOMAIN_NAME]" at bounding box center [1220, 91] width 136 height 16
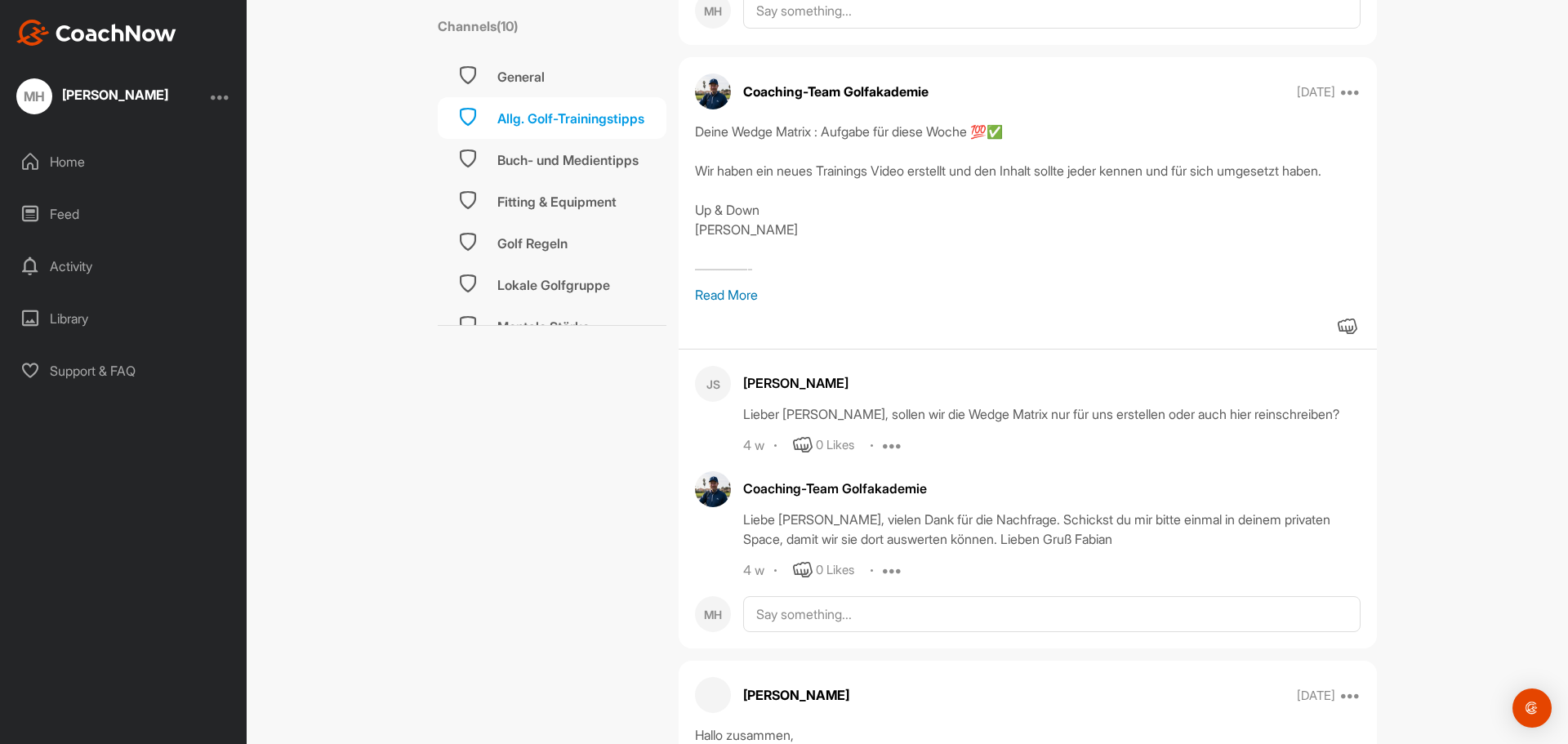
scroll to position [1335, 0]
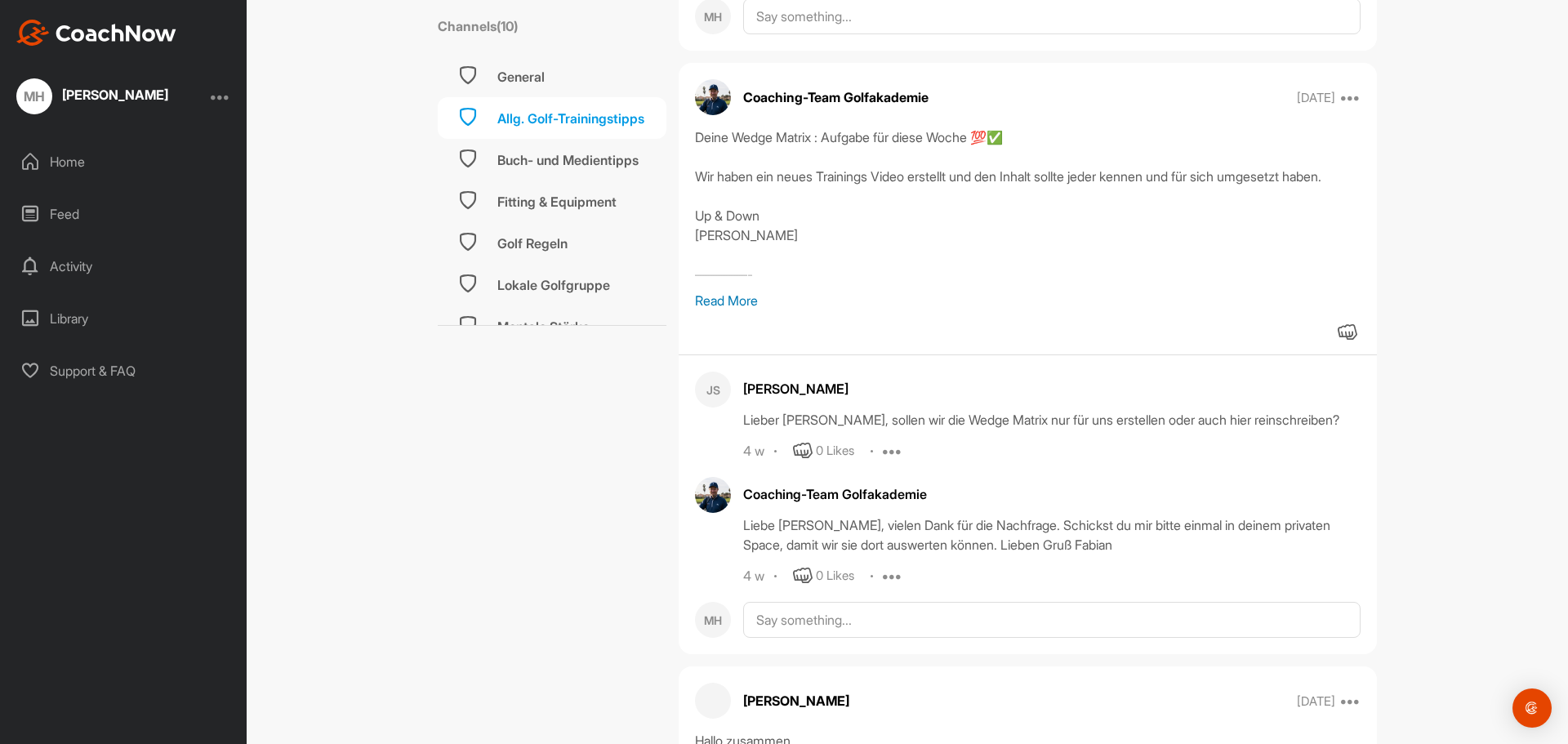
click at [718, 303] on p "Read More" at bounding box center [1027, 301] width 666 height 19
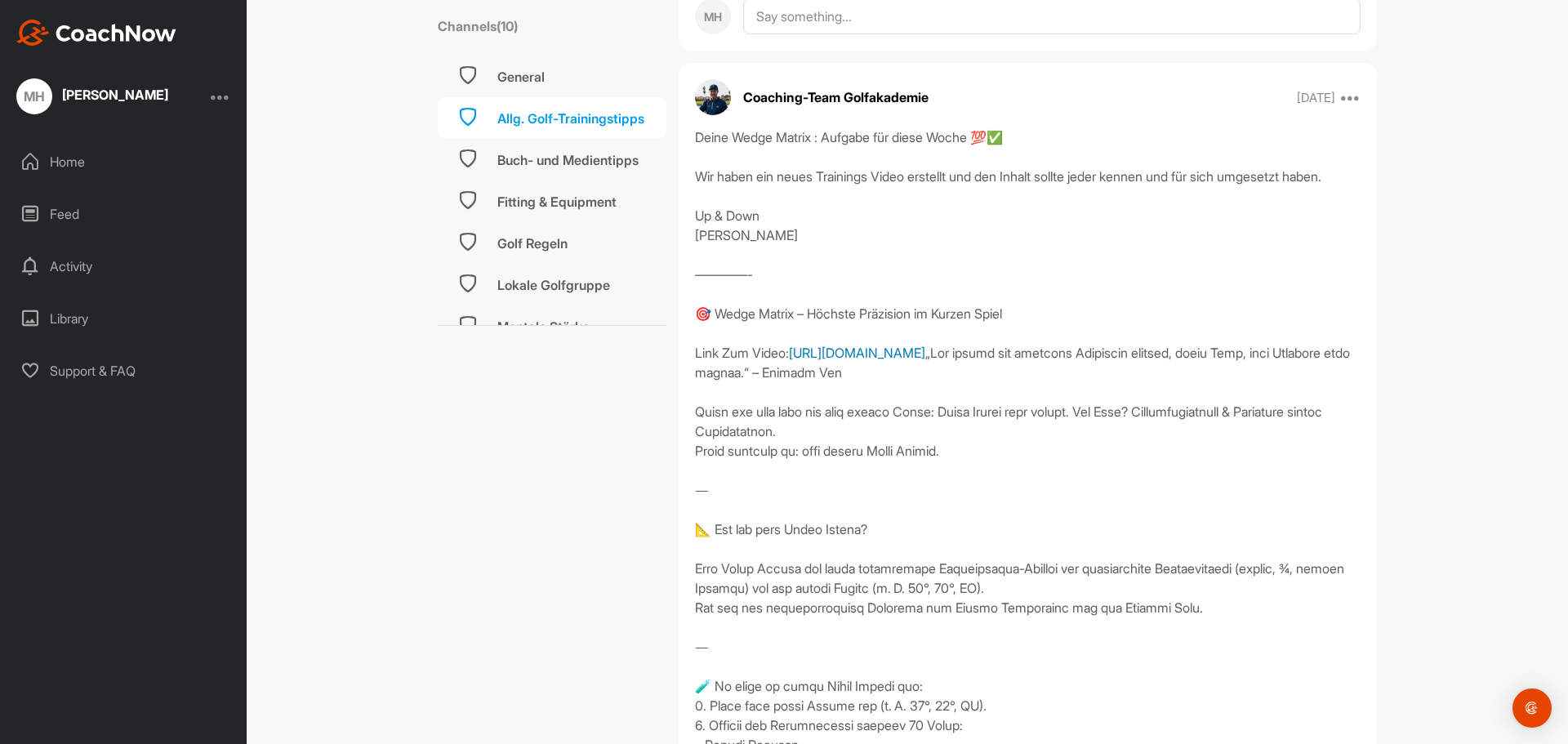
click at [925, 361] on link "[URL][DOMAIN_NAME]" at bounding box center [857, 353] width 136 height 16
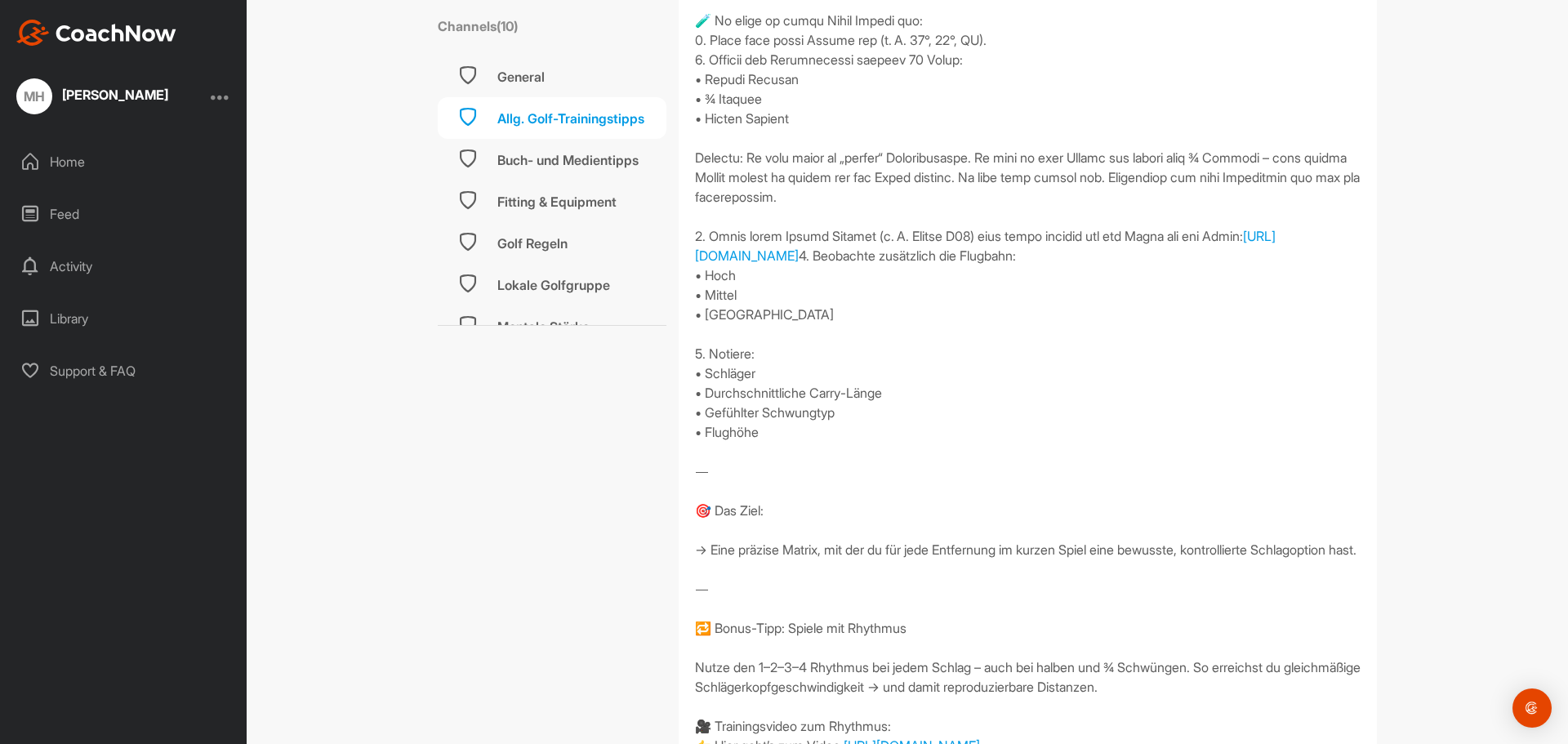
scroll to position [2037, 0]
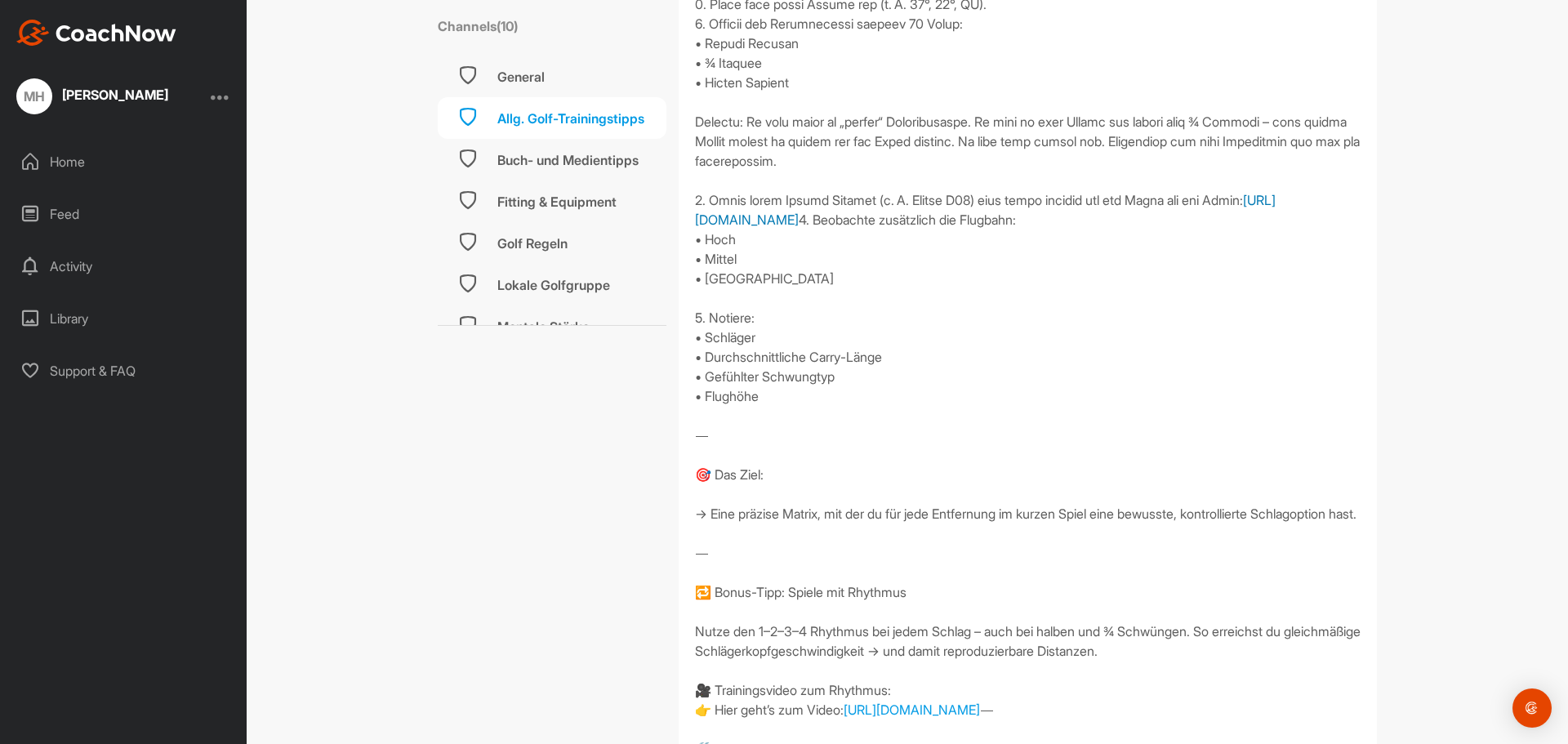
click at [820, 228] on link "[URL][DOMAIN_NAME]" at bounding box center [985, 210] width 580 height 36
click at [604, 161] on div "Buch- und Medientipps" at bounding box center [568, 160] width 141 height 19
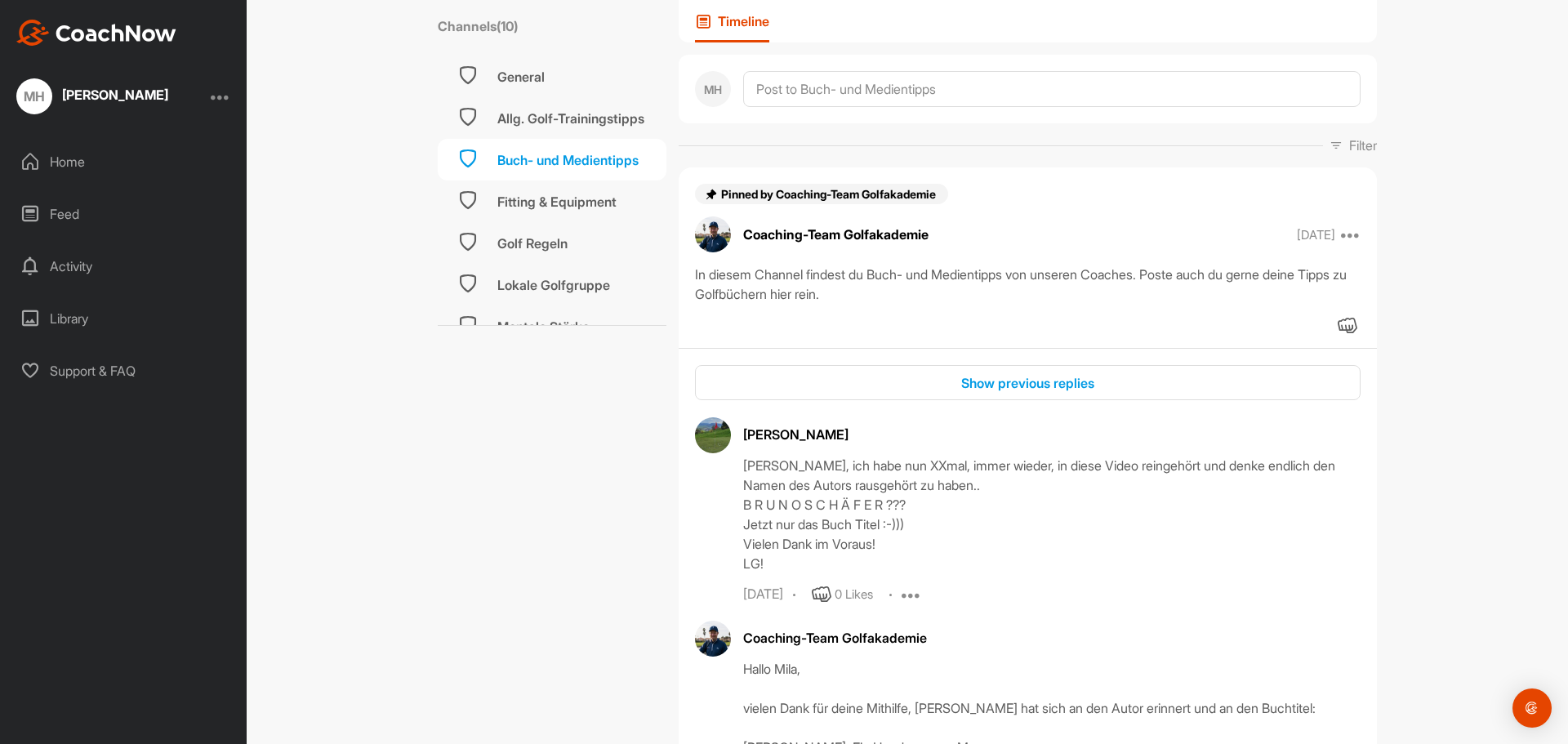
scroll to position [221, 0]
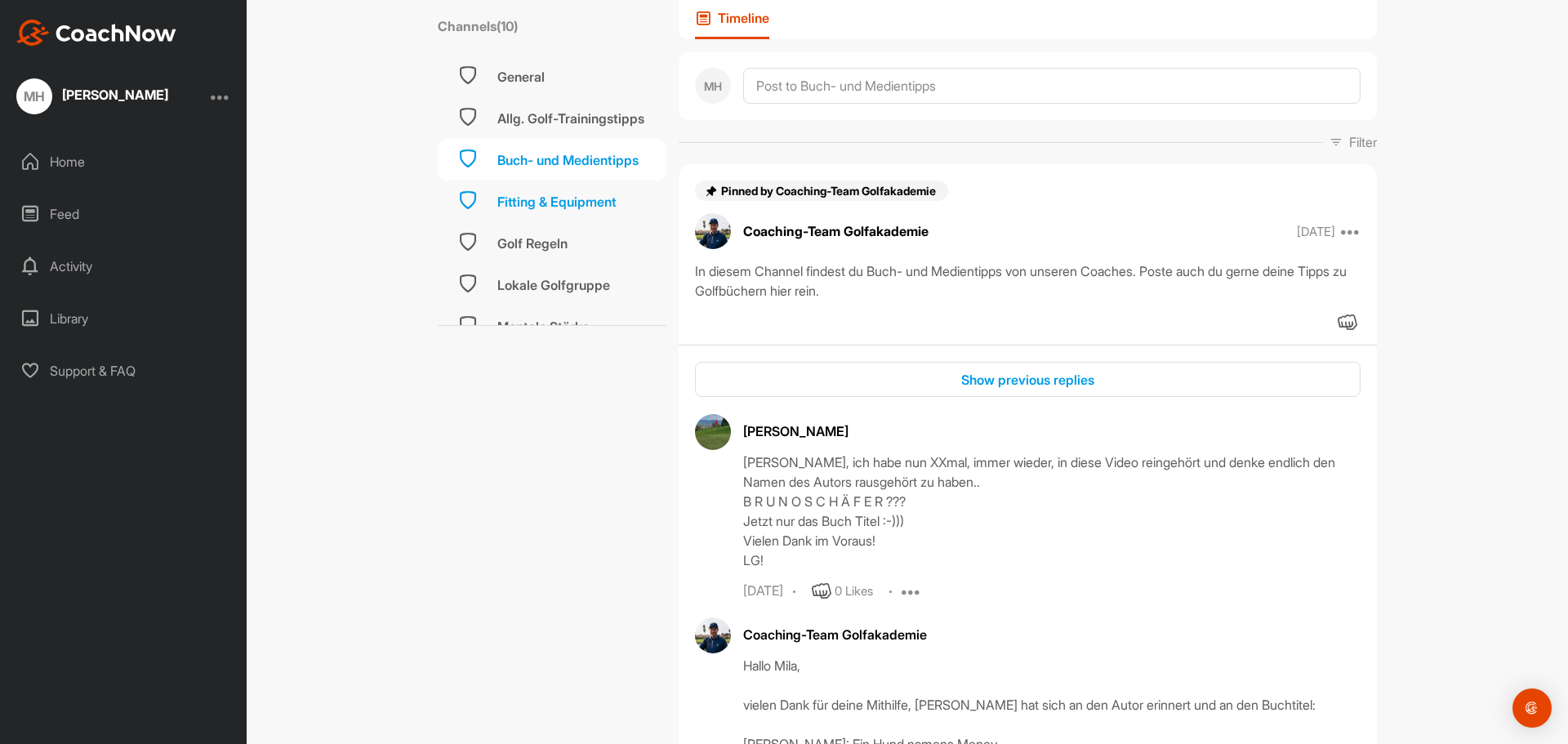
click at [537, 193] on div "Fitting & Equipment" at bounding box center [557, 202] width 119 height 19
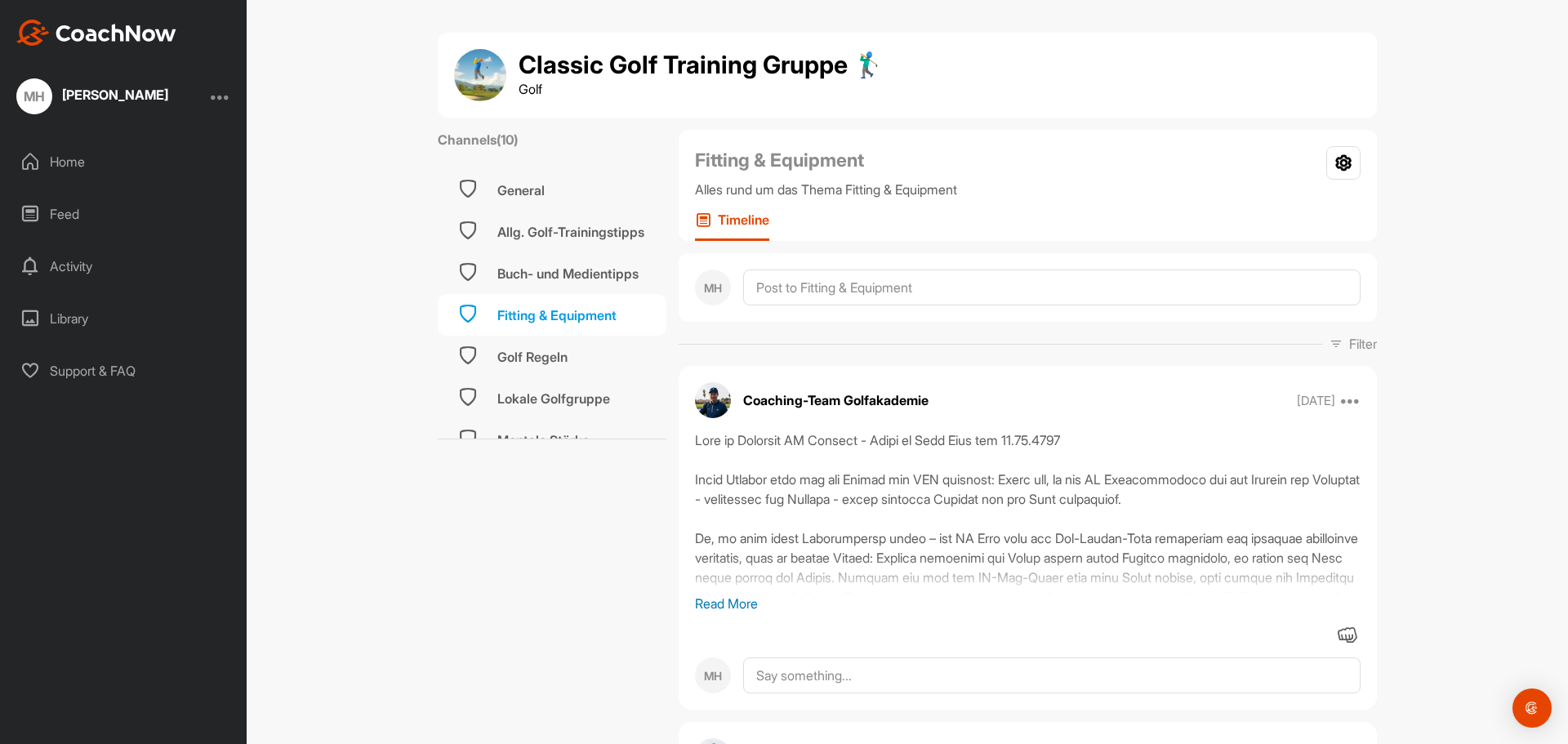
click at [722, 601] on p "Read More" at bounding box center [1027, 604] width 666 height 19
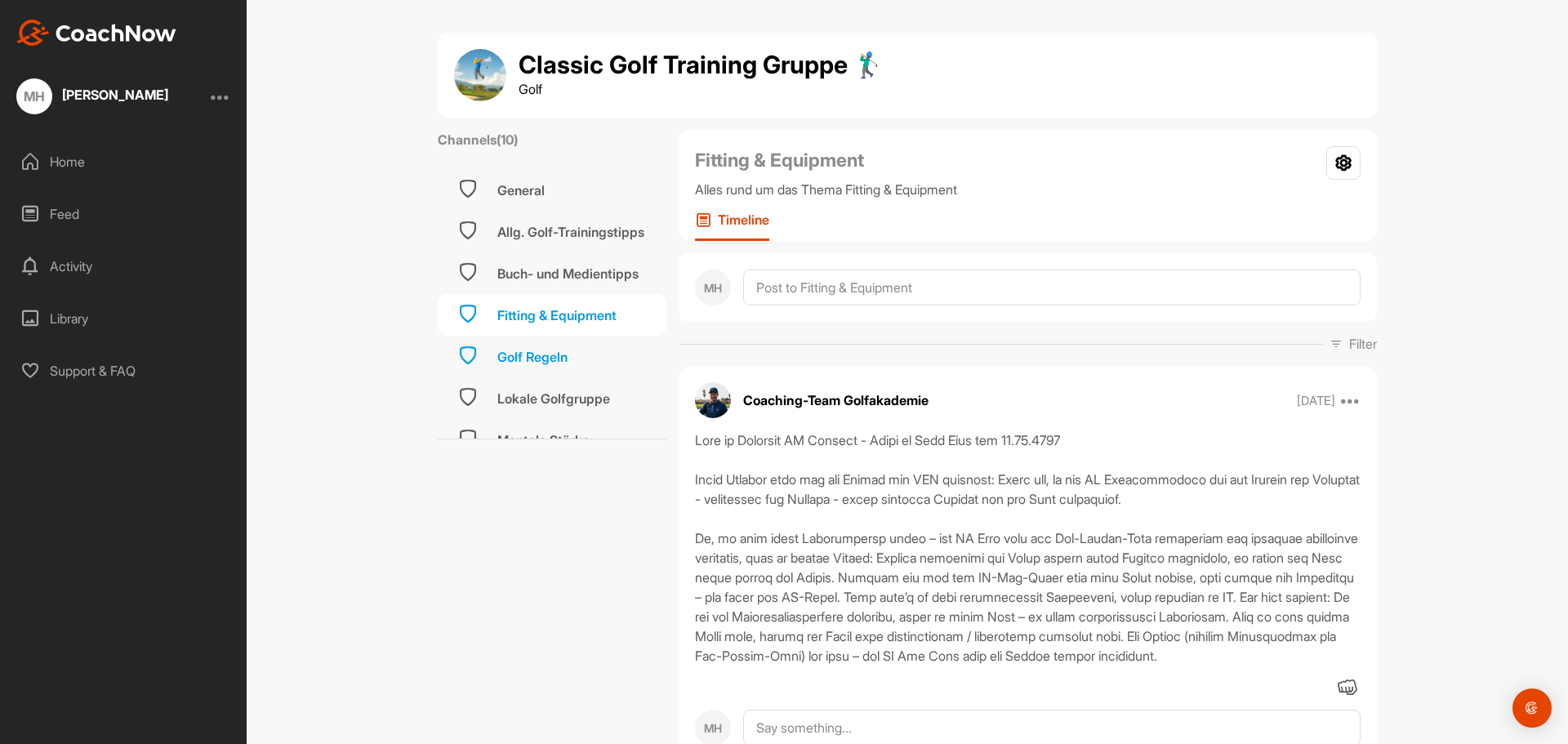
click at [488, 359] on div "Golf Regeln" at bounding box center [552, 356] width 229 height 41
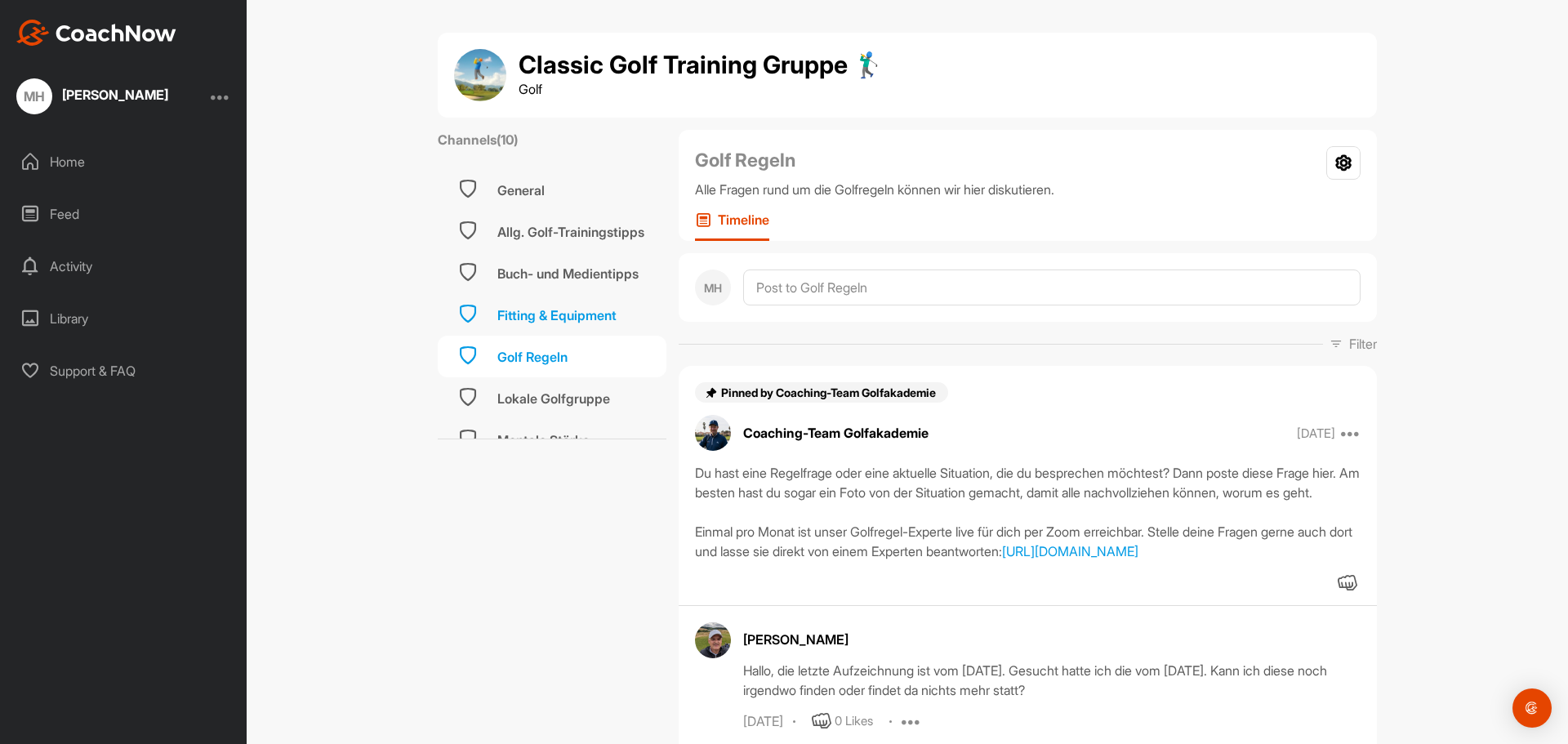
click at [534, 308] on div "Fitting & Equipment" at bounding box center [557, 315] width 119 height 19
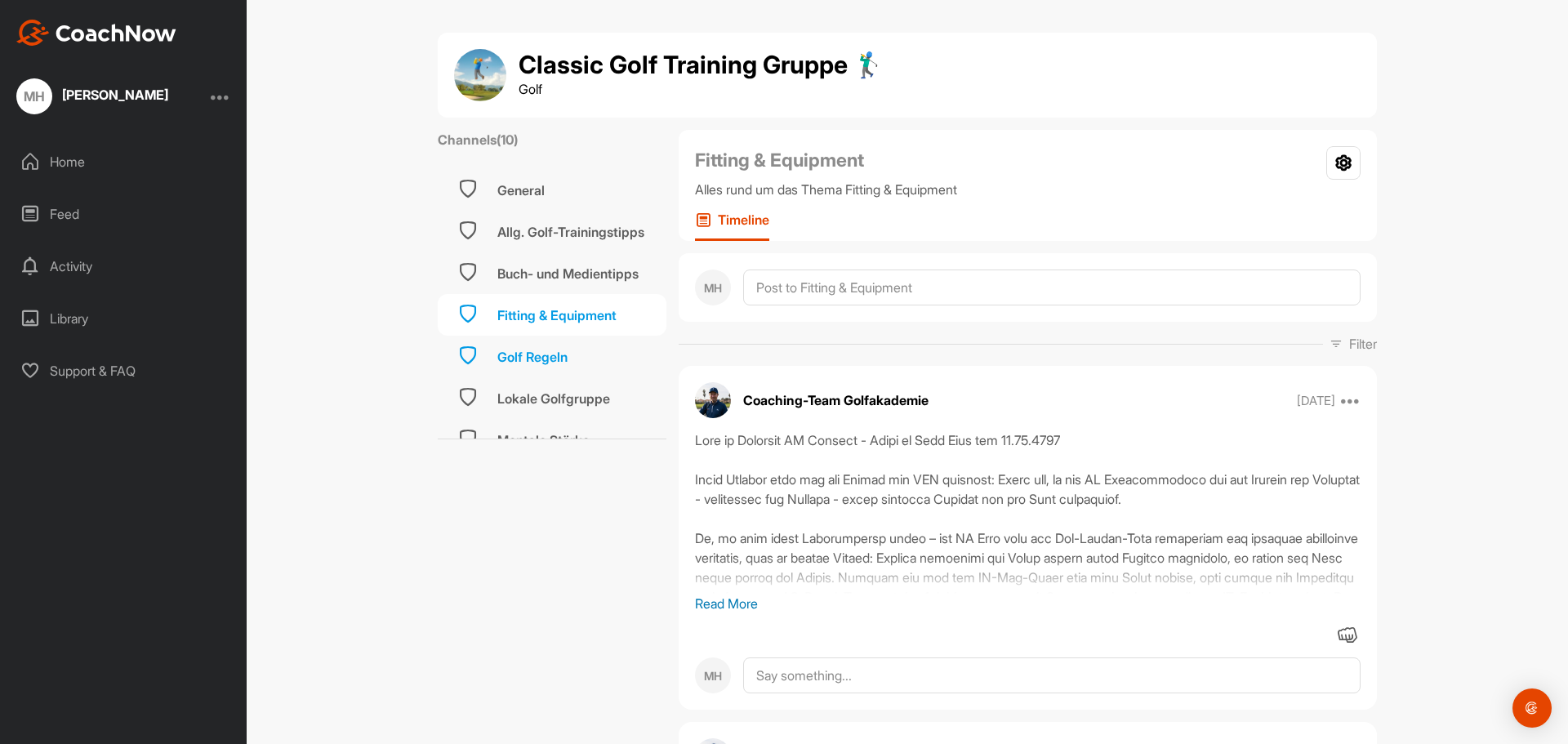
click at [532, 348] on div "Golf Regeln" at bounding box center [532, 357] width 70 height 19
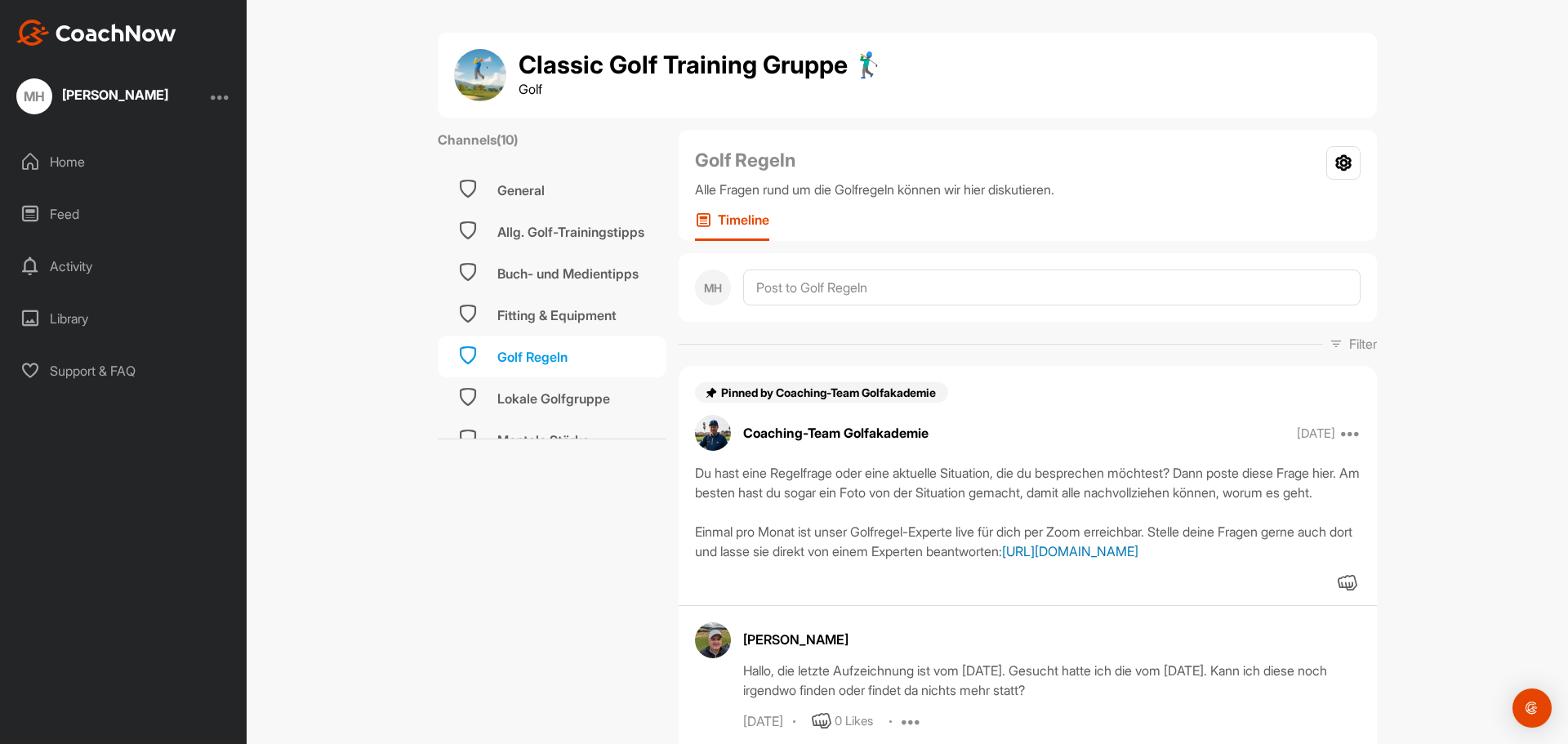
click at [1139, 559] on link "[URL][DOMAIN_NAME]" at bounding box center [1070, 551] width 136 height 16
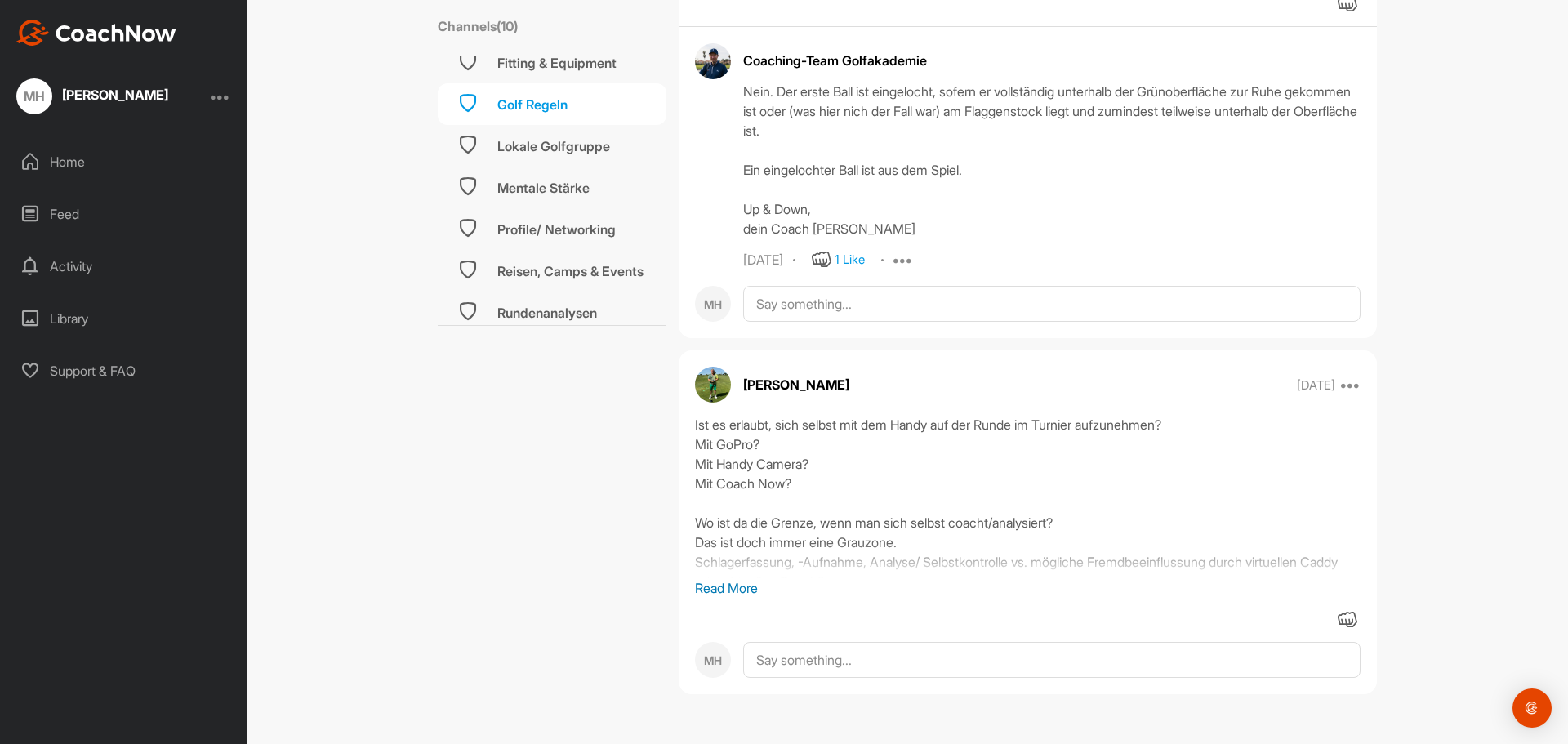
scroll to position [163, 0]
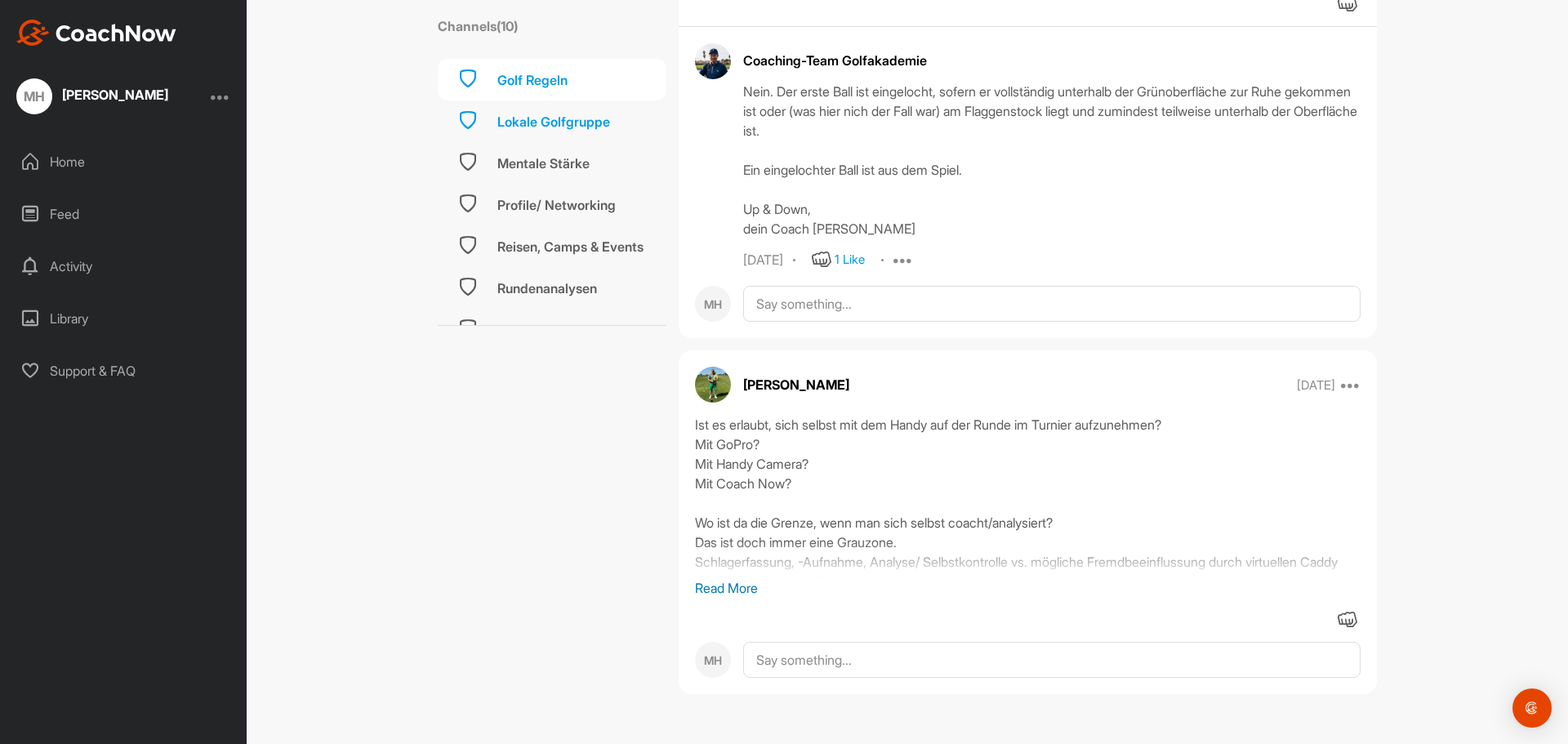
click at [553, 122] on div "Lokale Golfgruppe" at bounding box center [553, 121] width 112 height 19
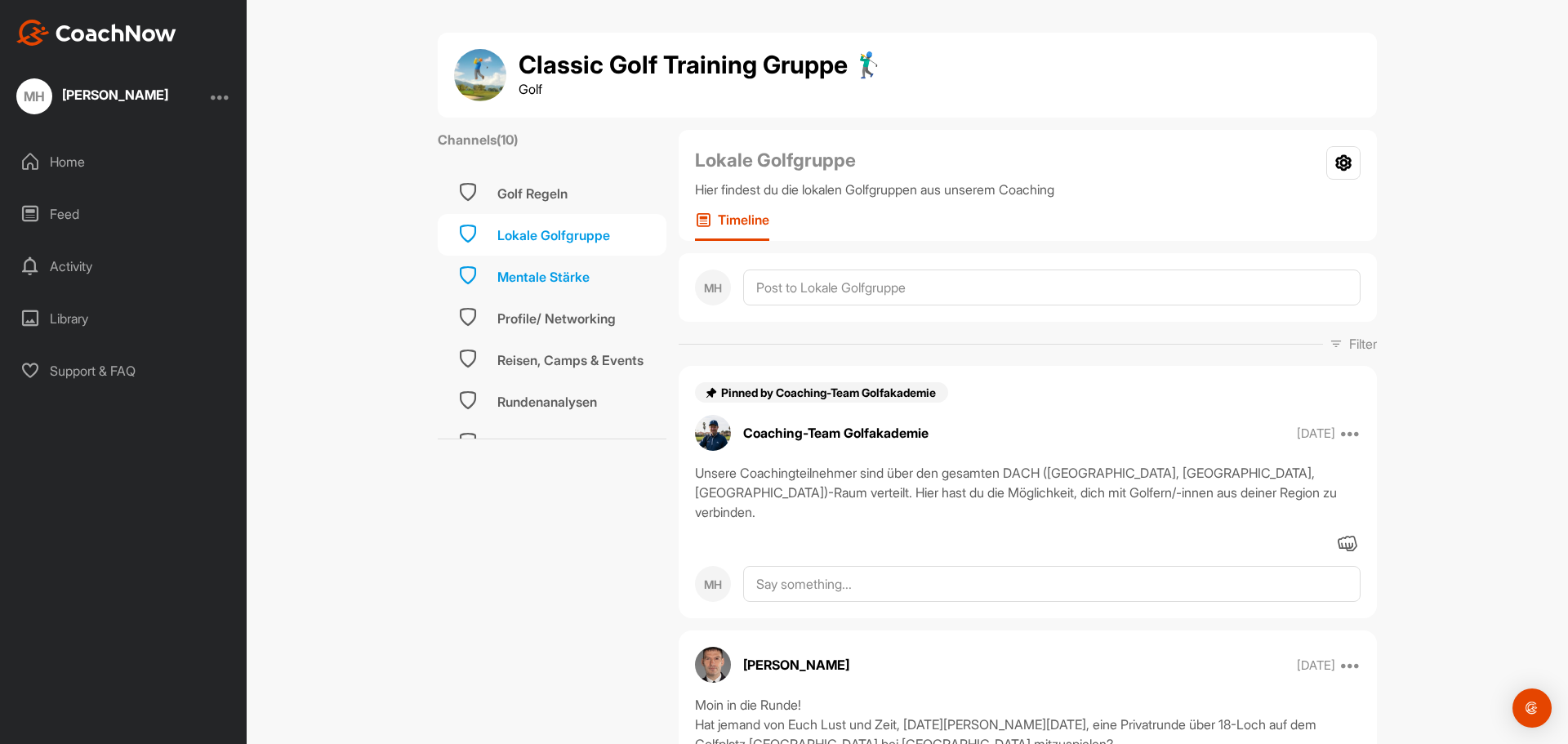
click at [488, 275] on div "Mentale Stärke" at bounding box center [552, 276] width 229 height 41
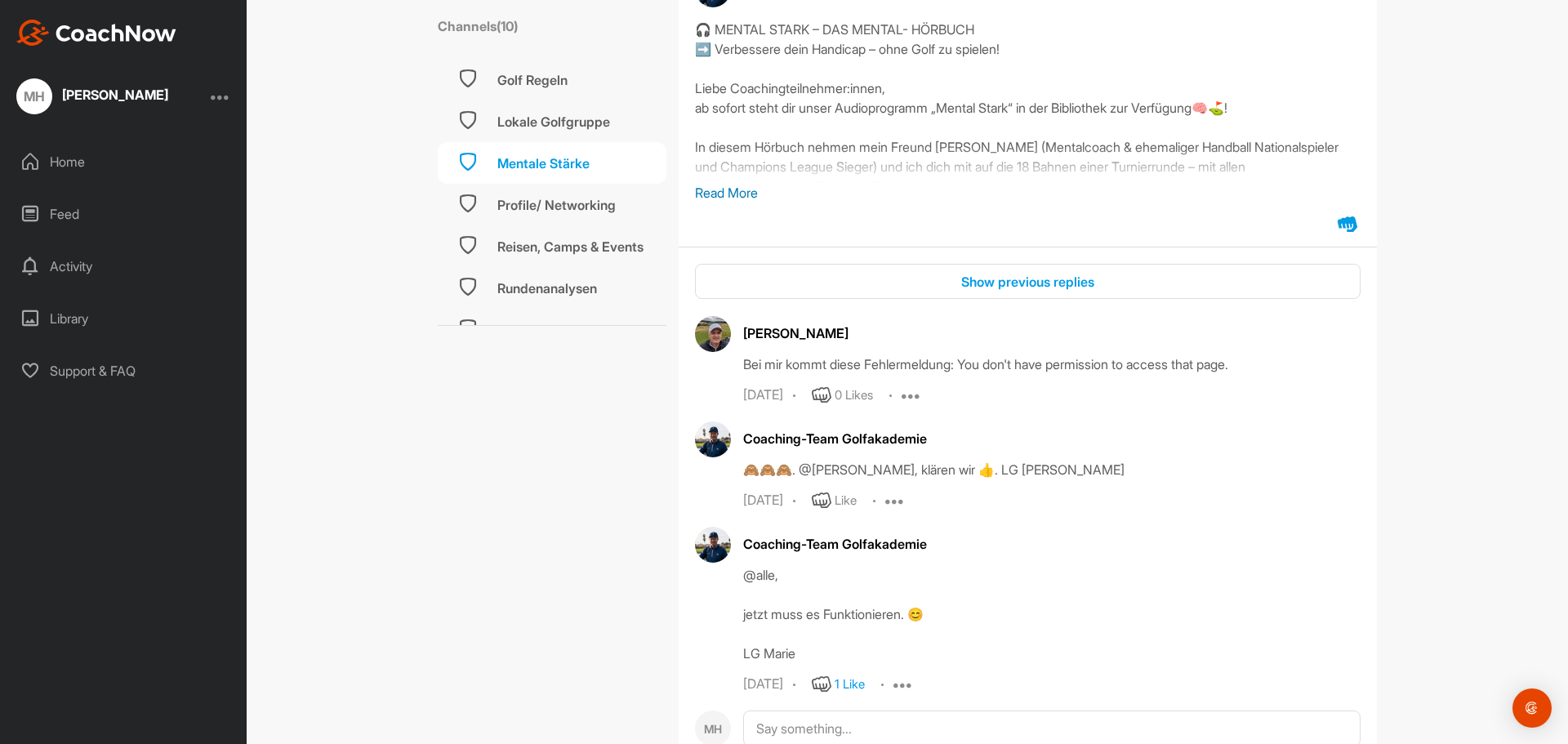
scroll to position [422, 0]
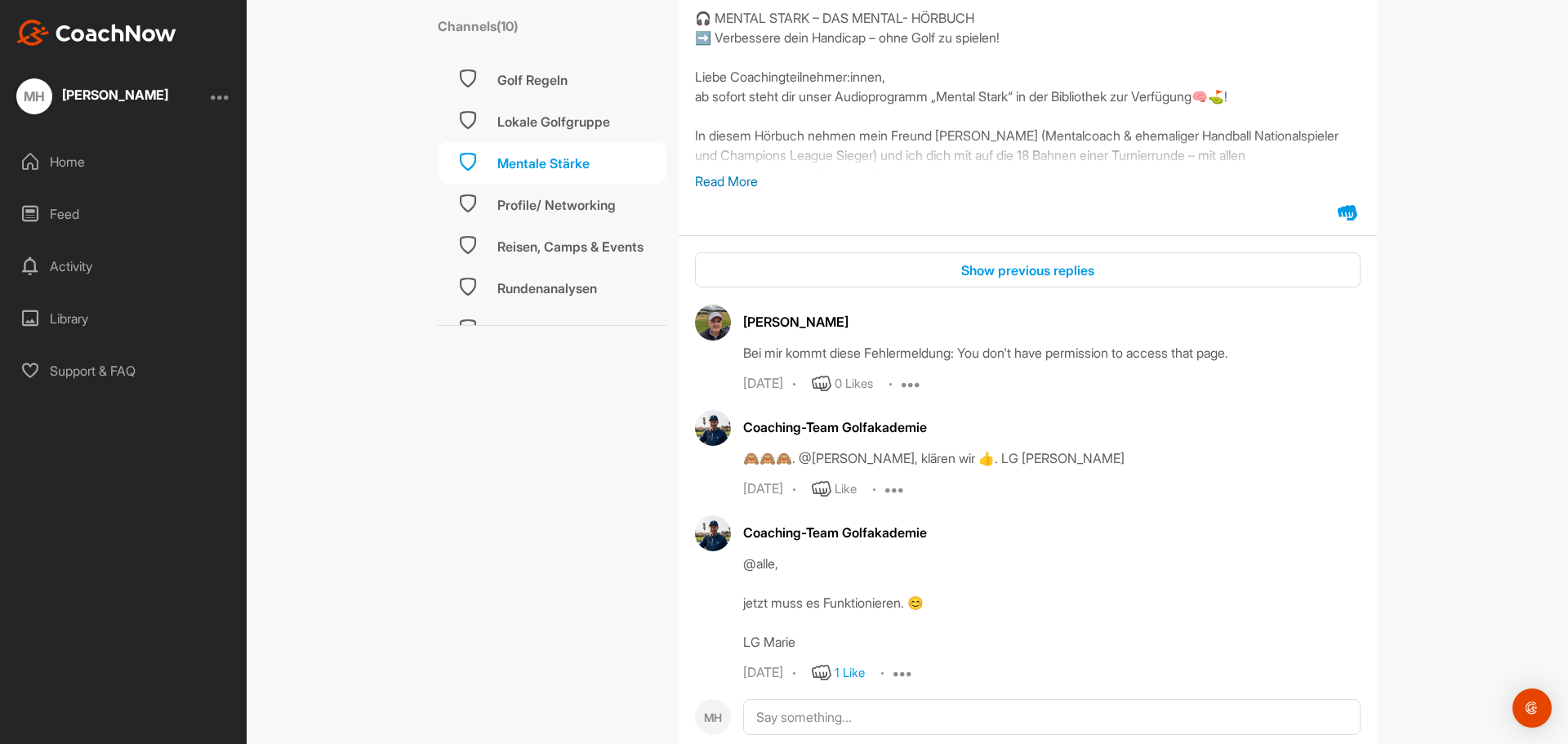
click at [723, 181] on p "Read More" at bounding box center [1027, 182] width 666 height 19
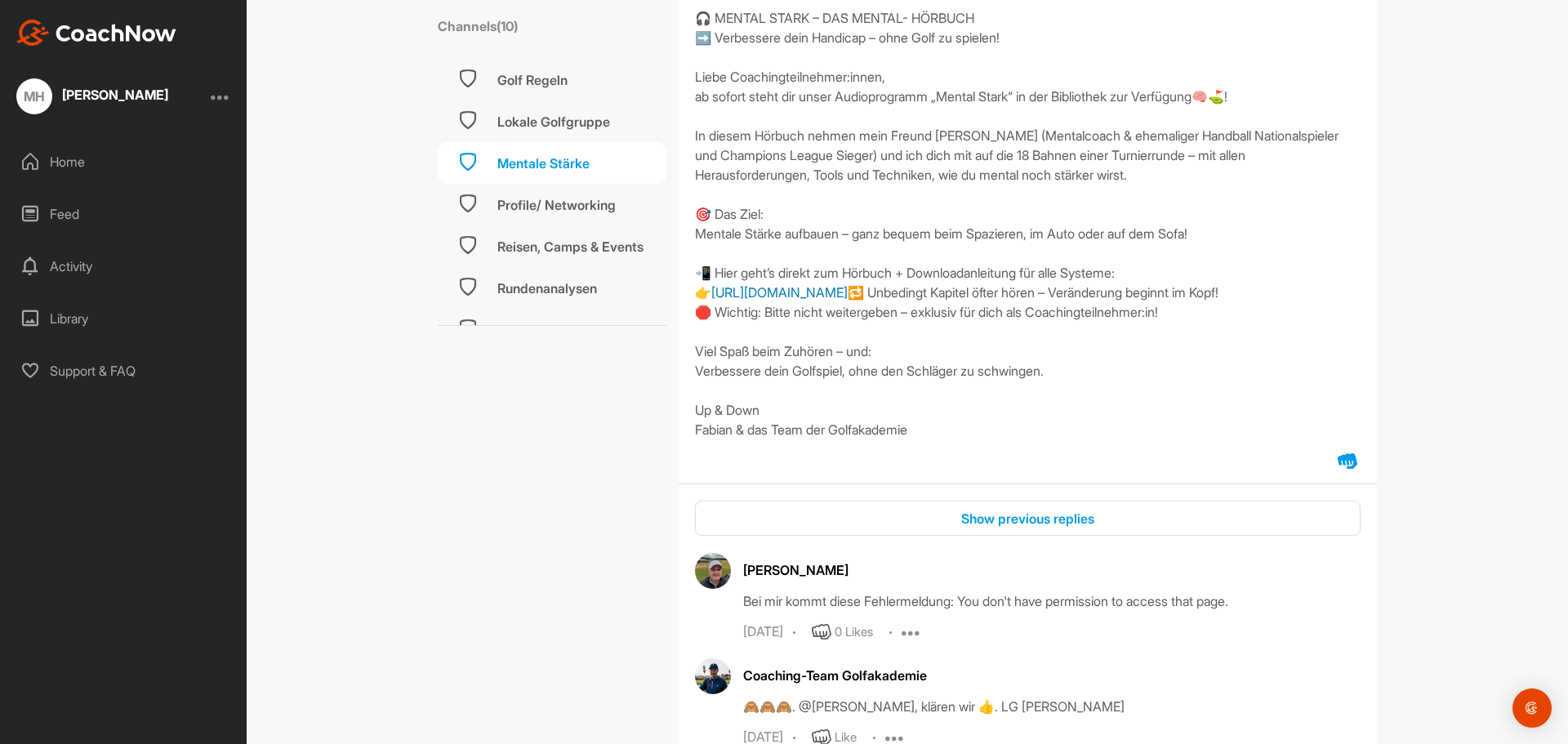
click at [847, 289] on link "[URL][DOMAIN_NAME]" at bounding box center [779, 292] width 136 height 16
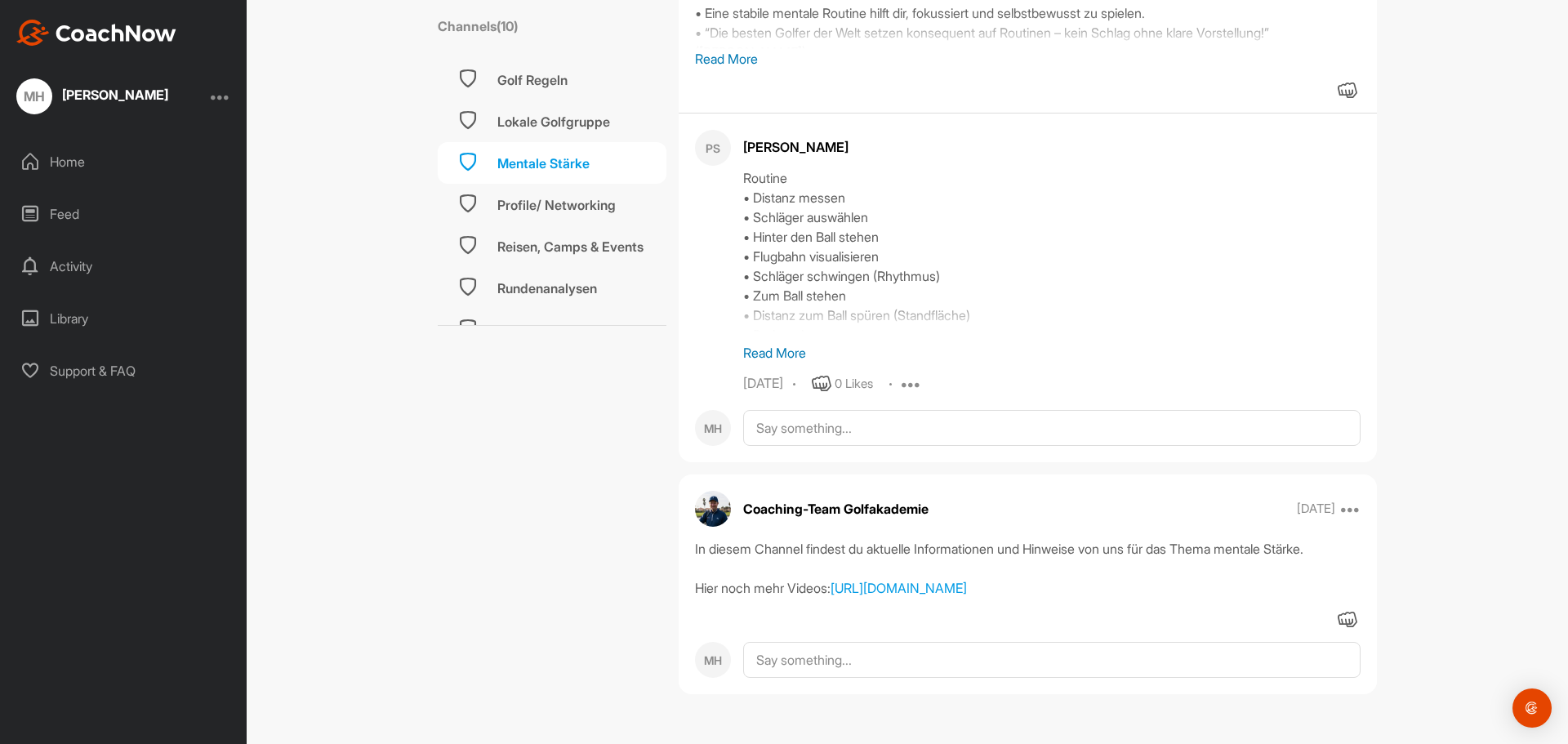
scroll to position [2009, 0]
click at [968, 591] on link "[URL][DOMAIN_NAME]" at bounding box center [899, 588] width 136 height 16
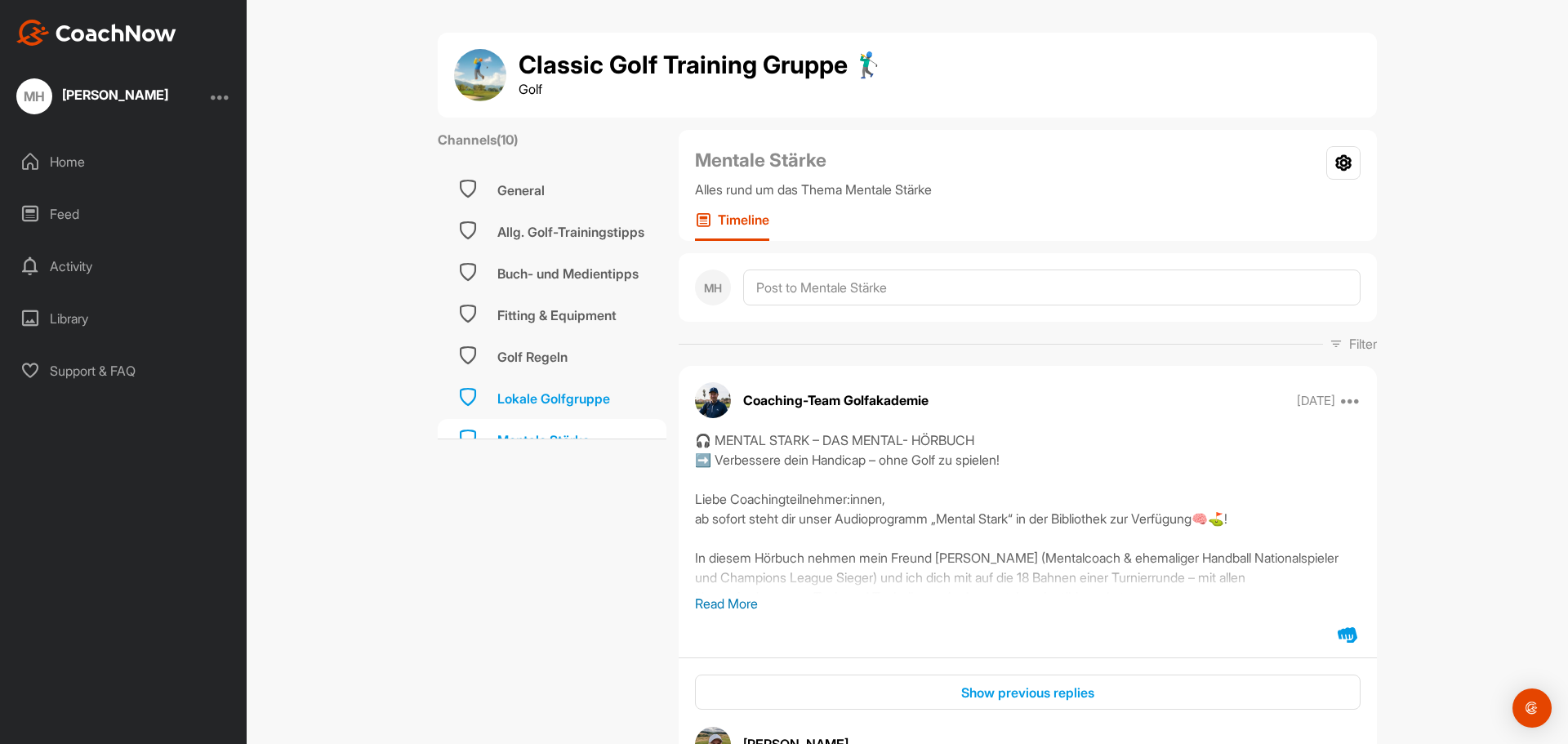
click at [570, 400] on div "Lokale Golfgruppe" at bounding box center [553, 399] width 112 height 19
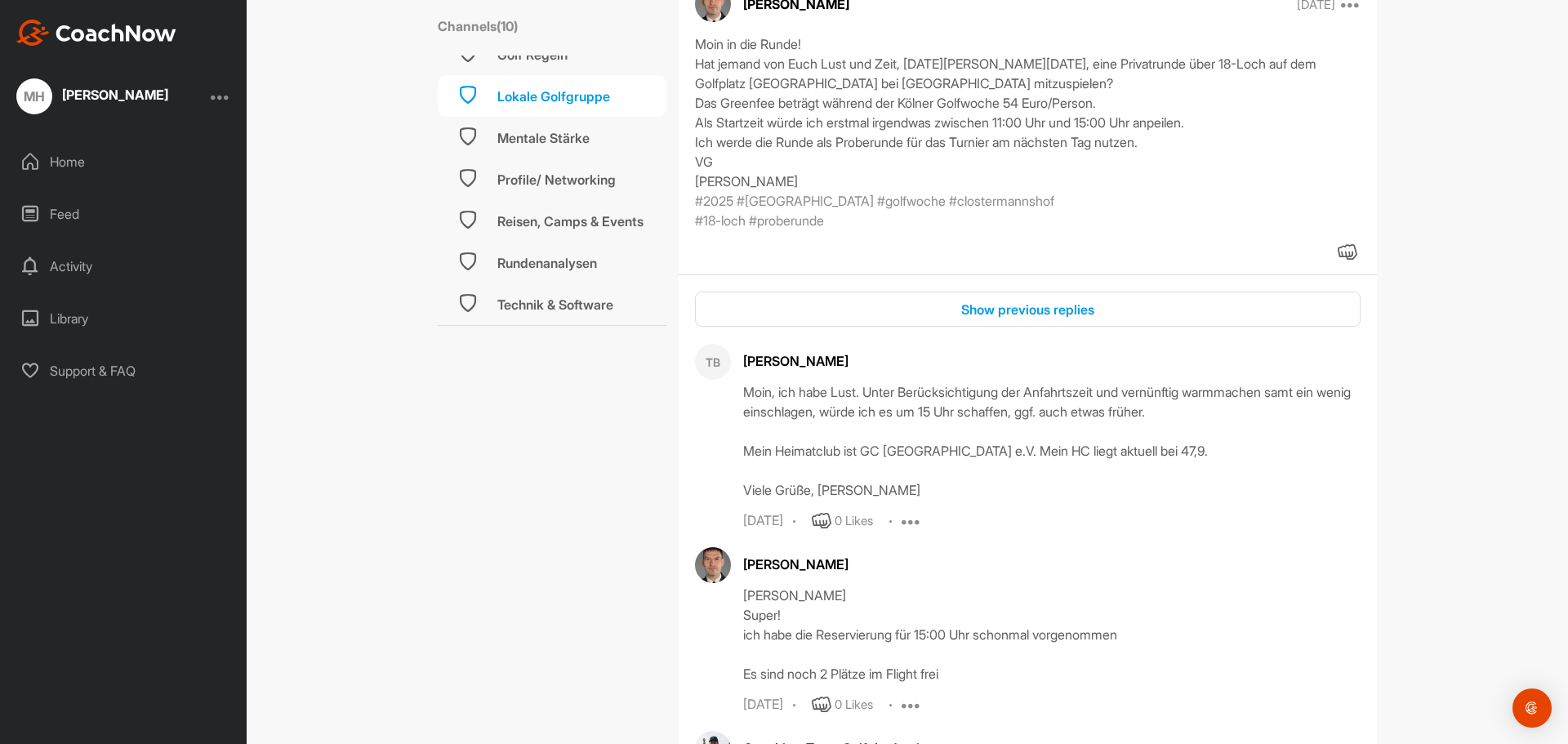
scroll to position [621, 0]
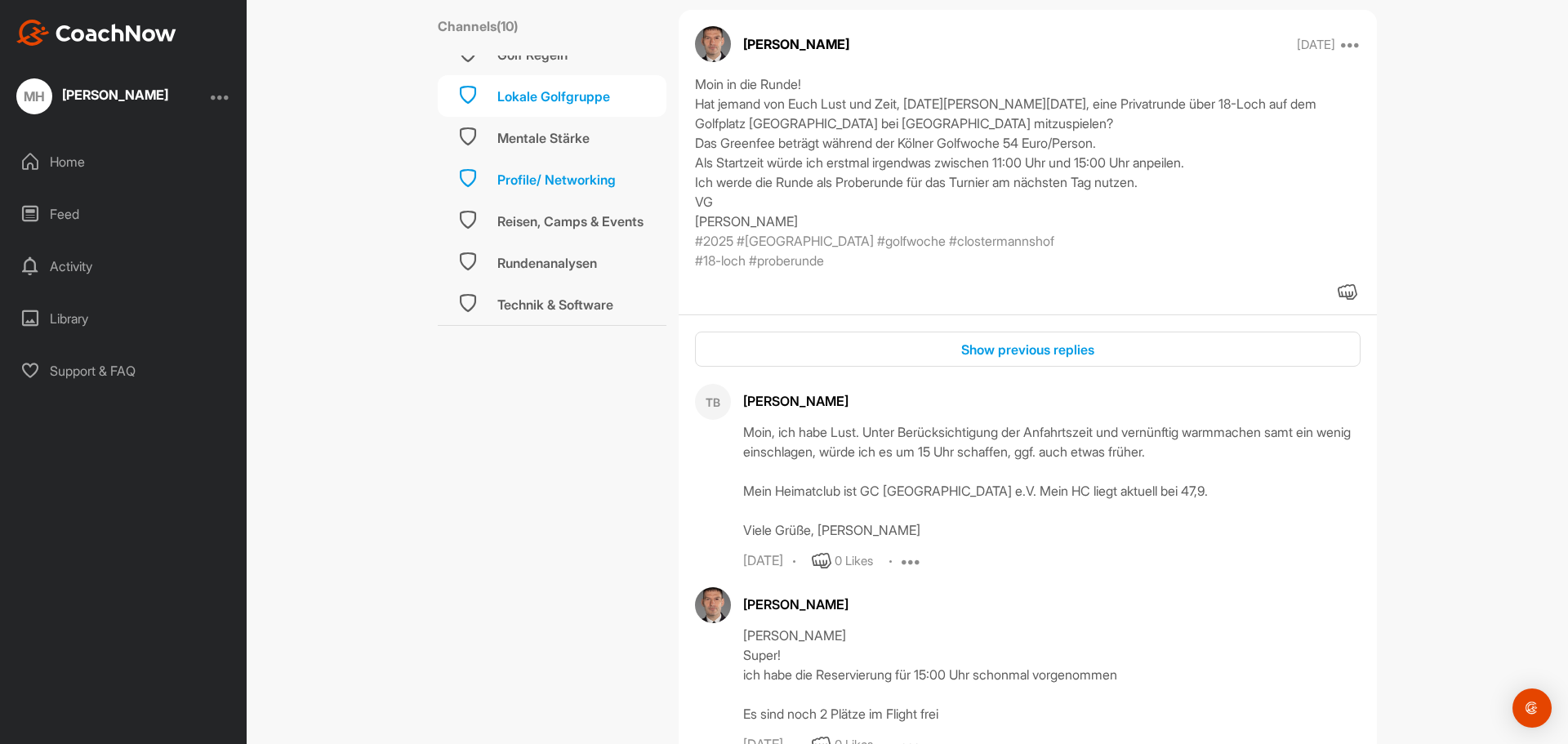
click at [563, 188] on div "Profile/ Networking" at bounding box center [556, 180] width 118 height 19
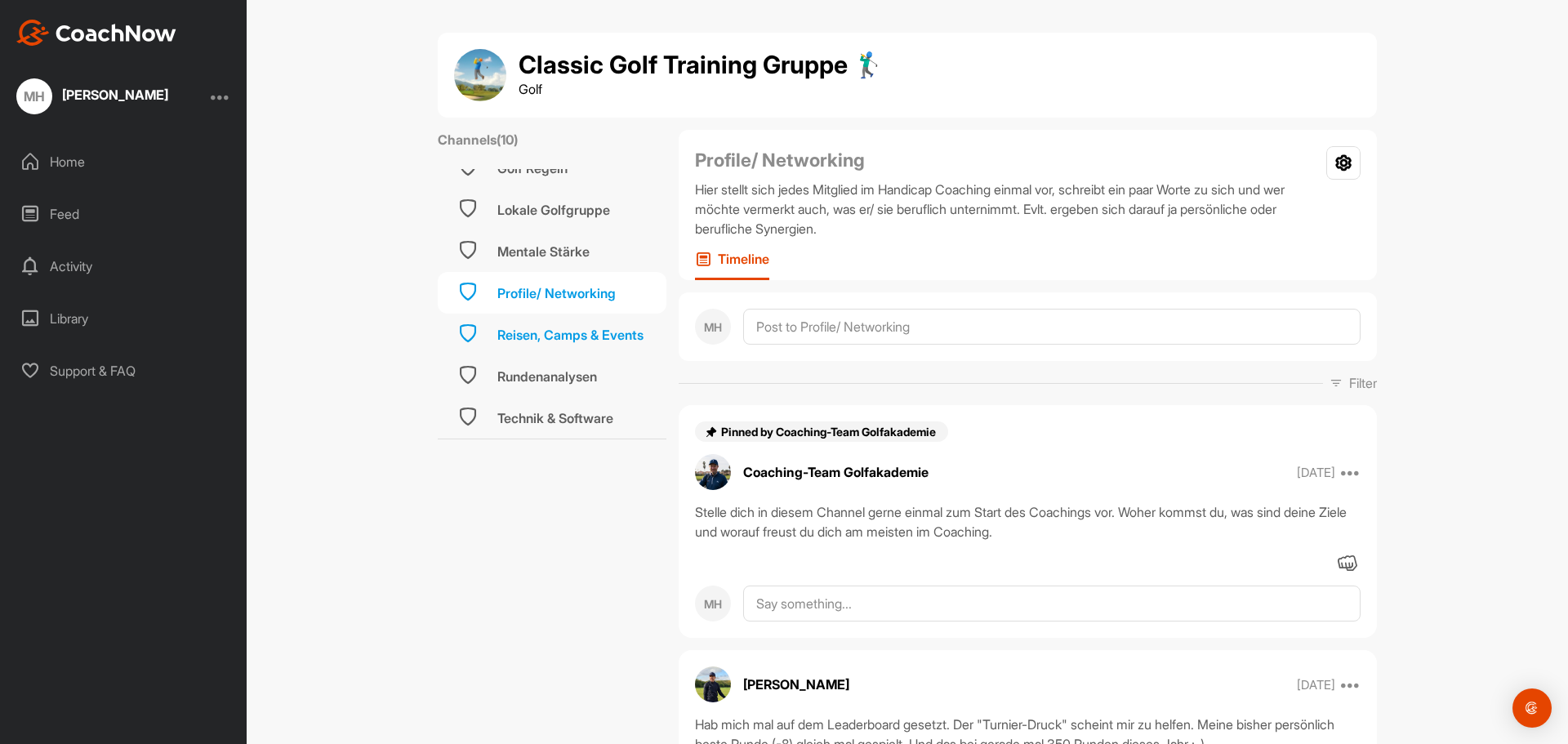
click at [558, 337] on div "Reisen, Camps & Events" at bounding box center [571, 335] width 146 height 19
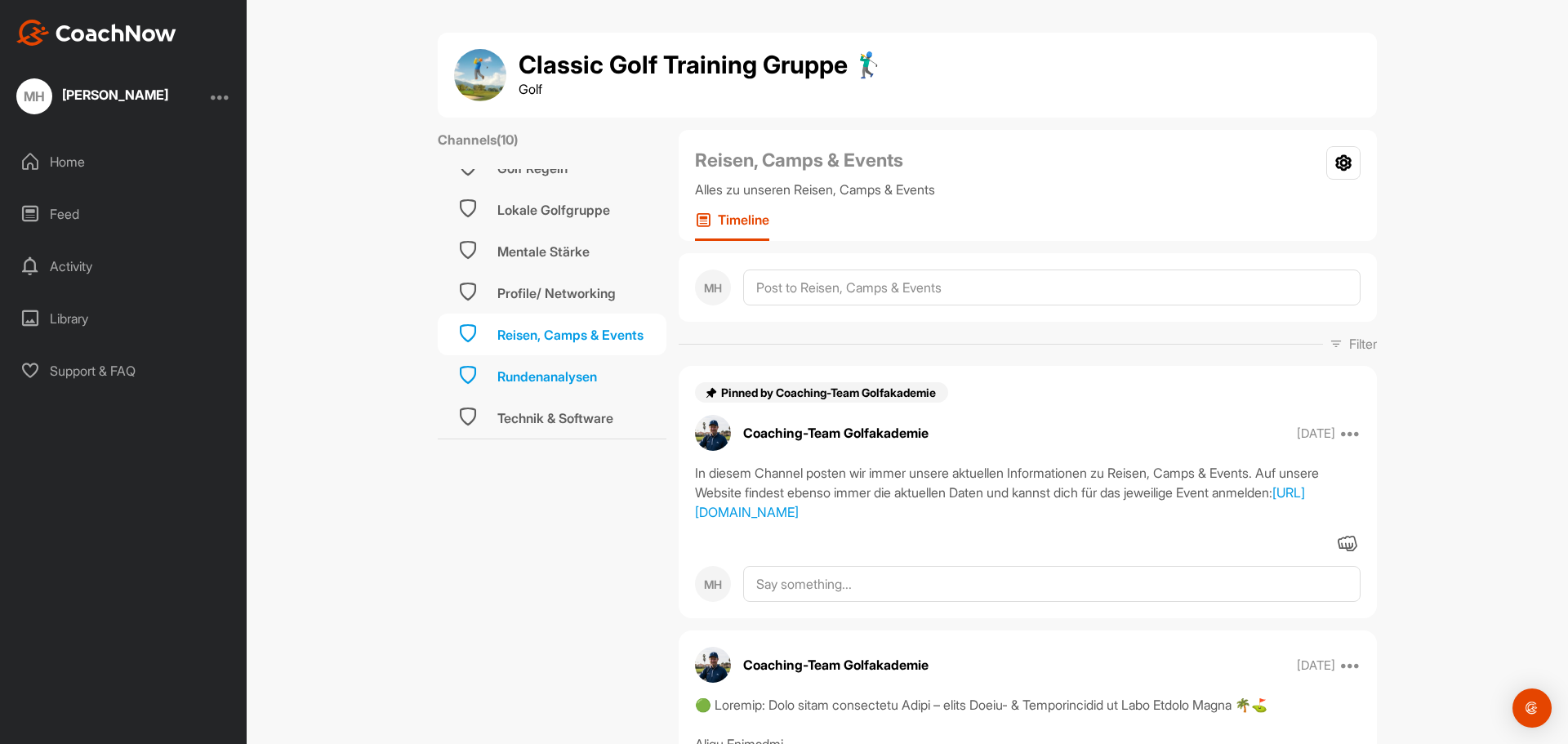
click at [486, 370] on div "Rundenanalysen" at bounding box center [552, 376] width 229 height 41
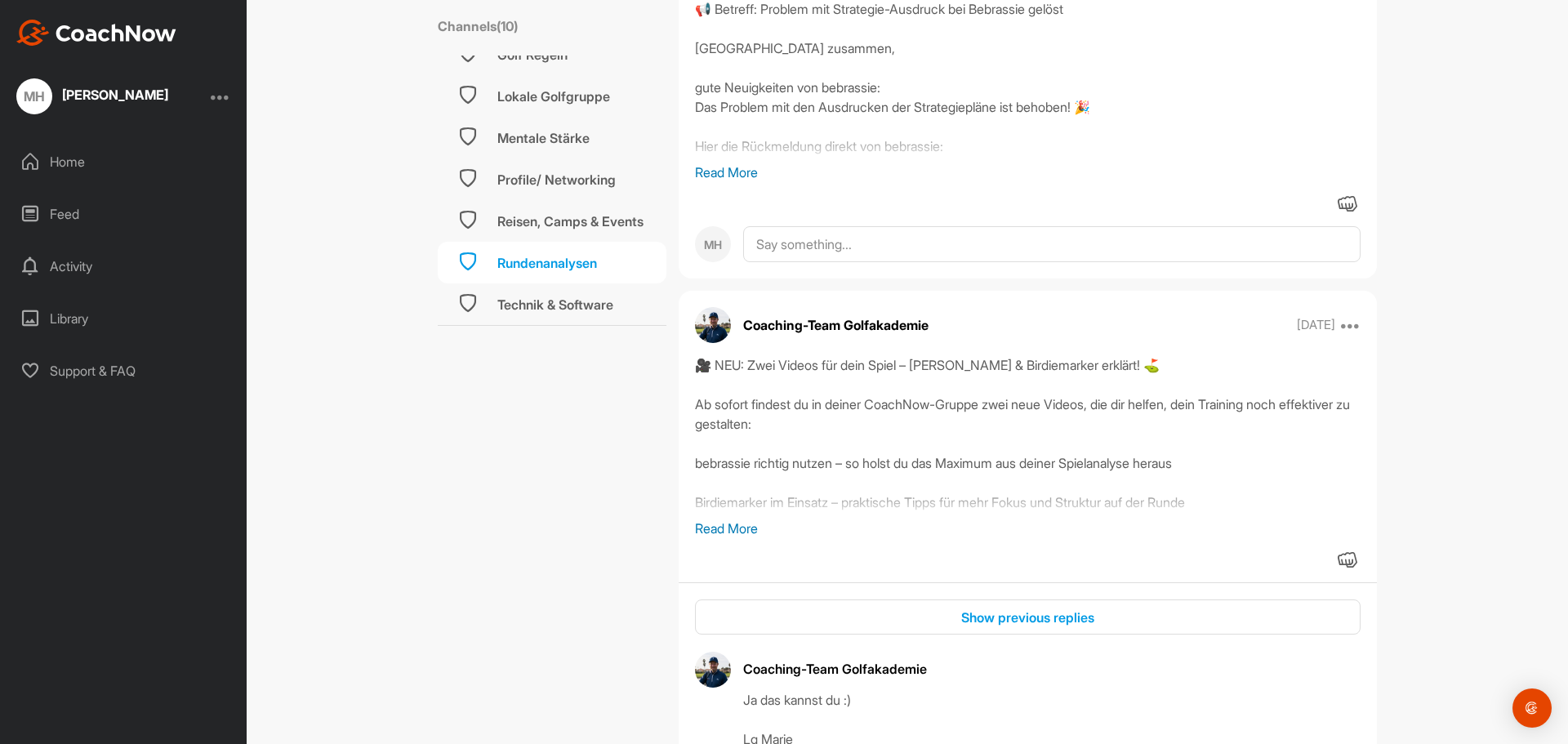
scroll to position [1346, 0]
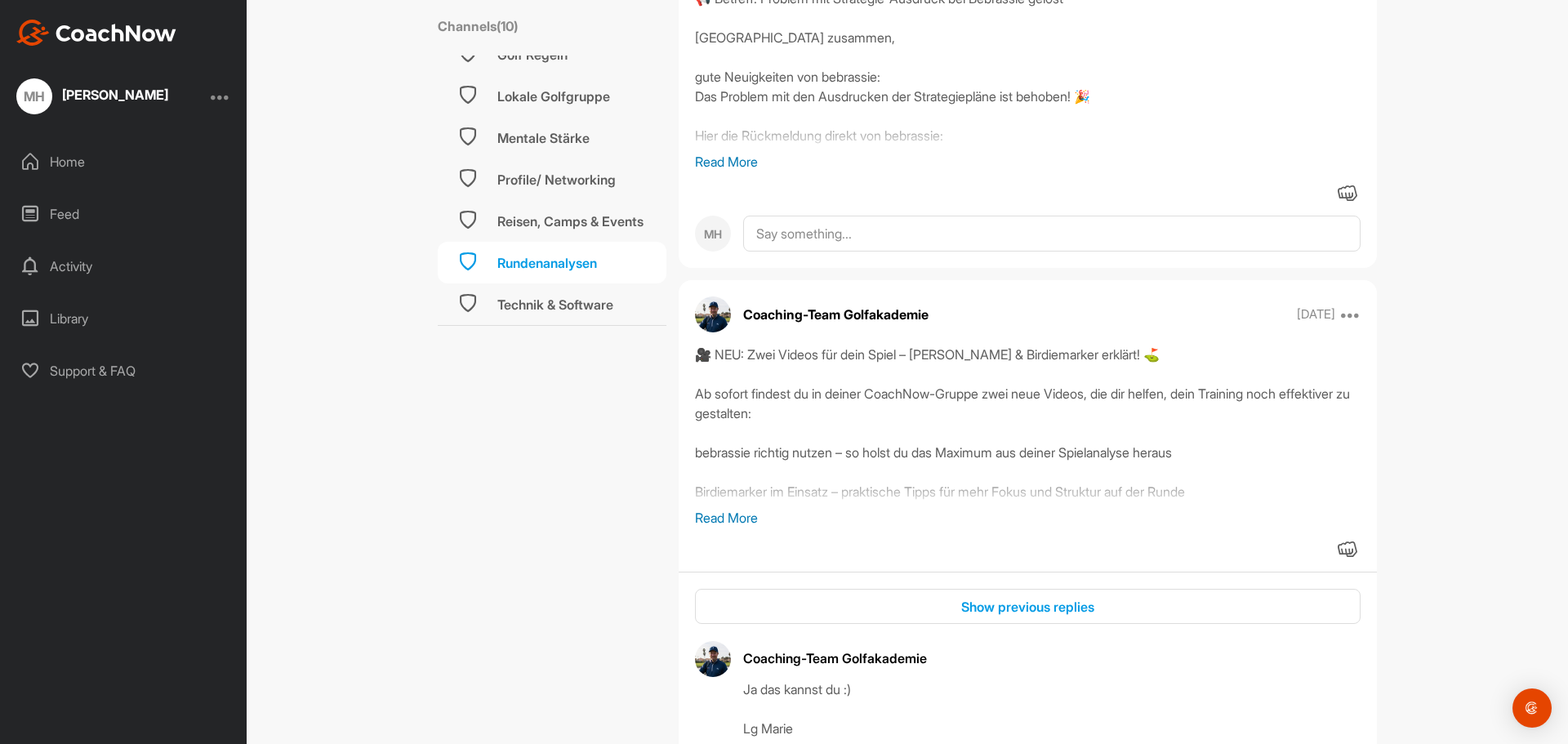
click at [738, 519] on p "Read More" at bounding box center [1027, 518] width 666 height 19
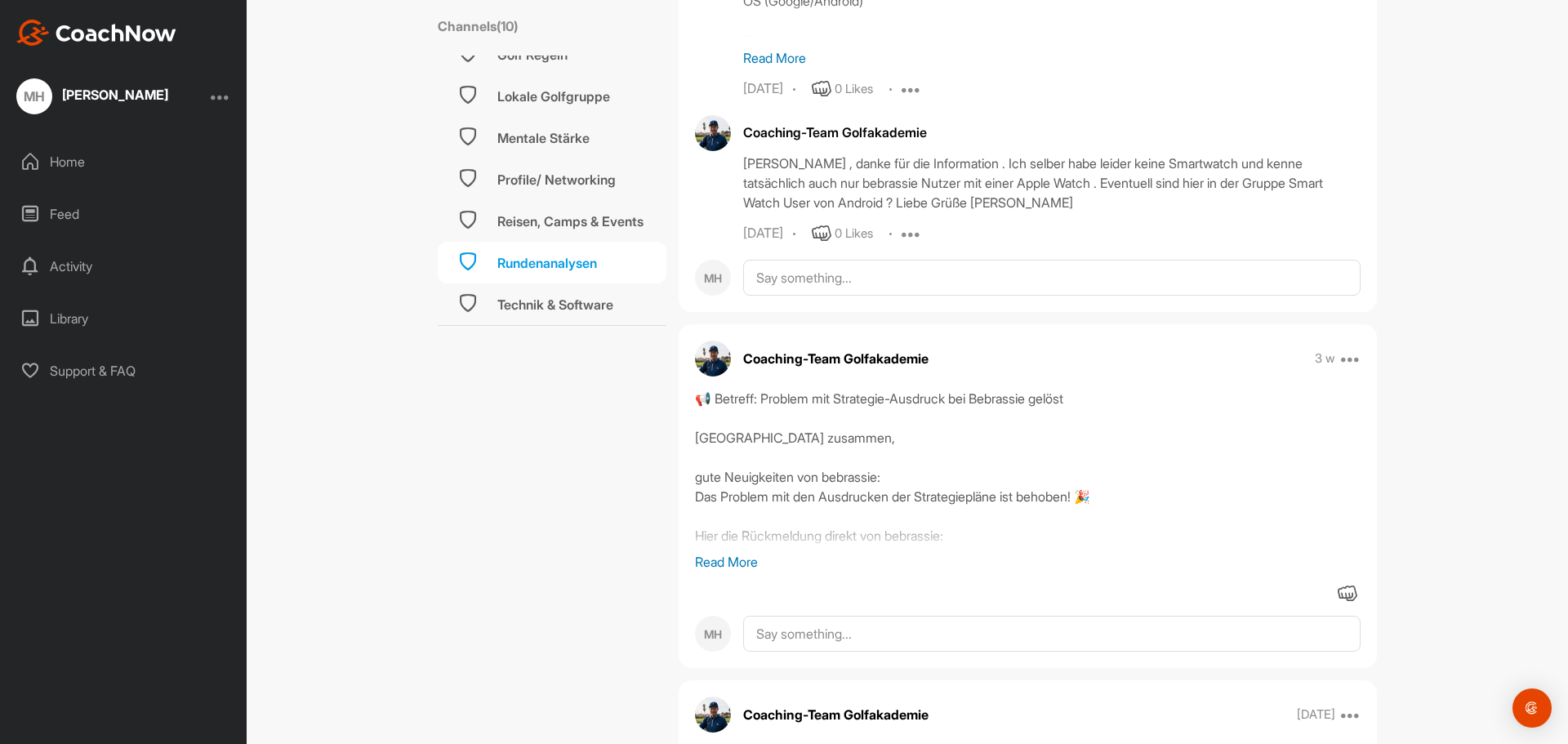
scroll to position [0, 0]
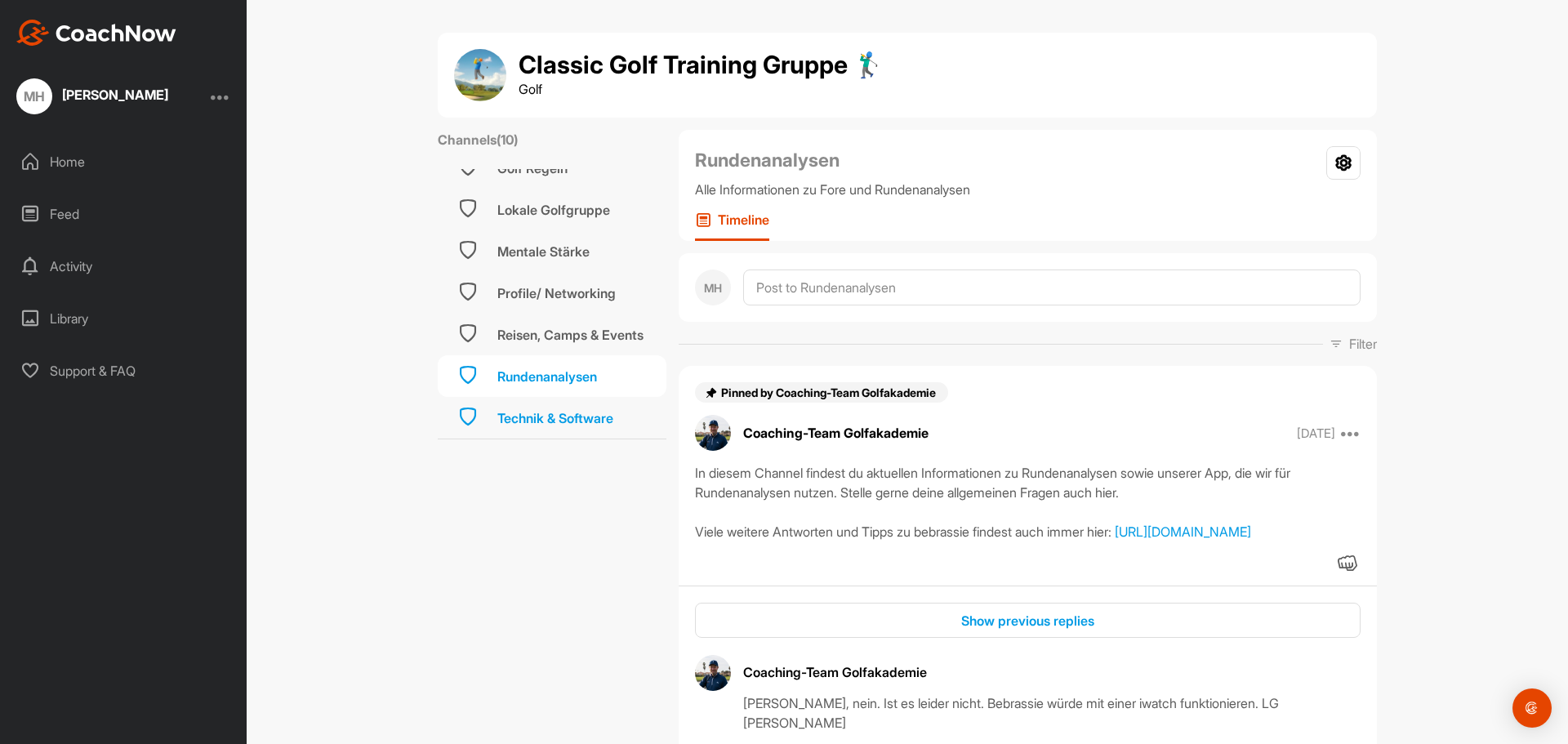
click at [562, 421] on div "Technik & Software" at bounding box center [555, 418] width 116 height 19
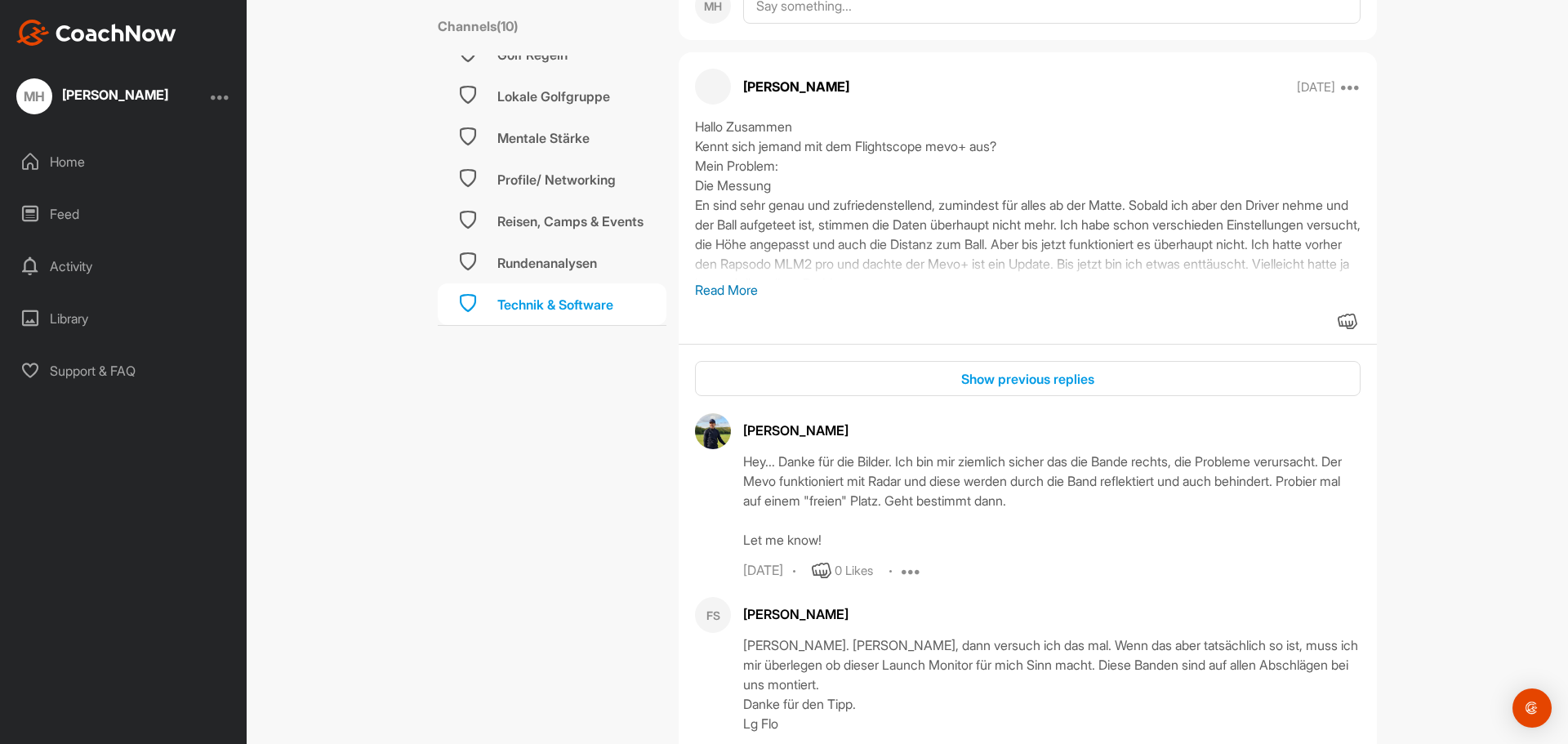
scroll to position [670, 0]
